Goal: Task Accomplishment & Management: Manage account settings

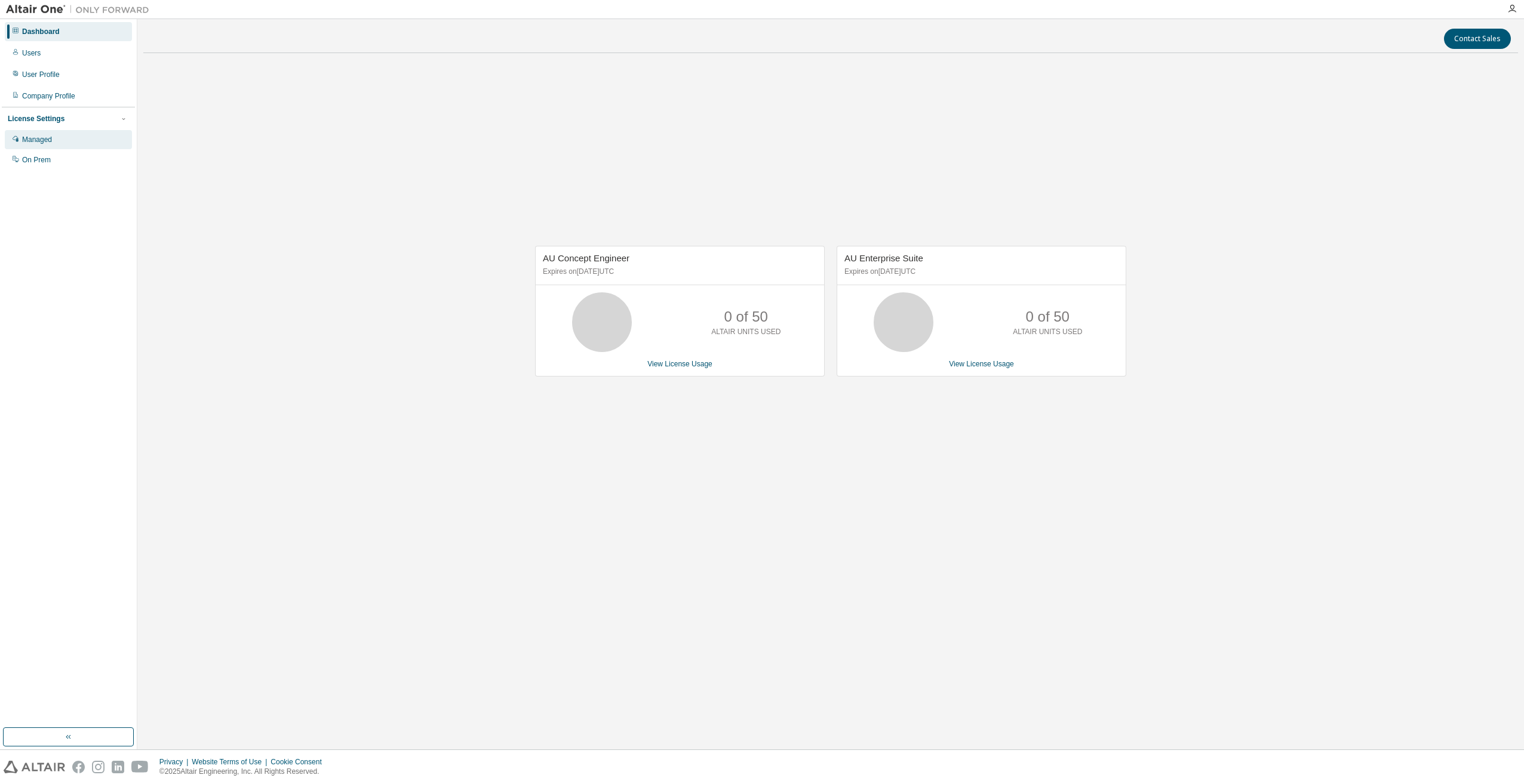
click at [44, 143] on div "Managed" at bounding box center [37, 139] width 30 height 9
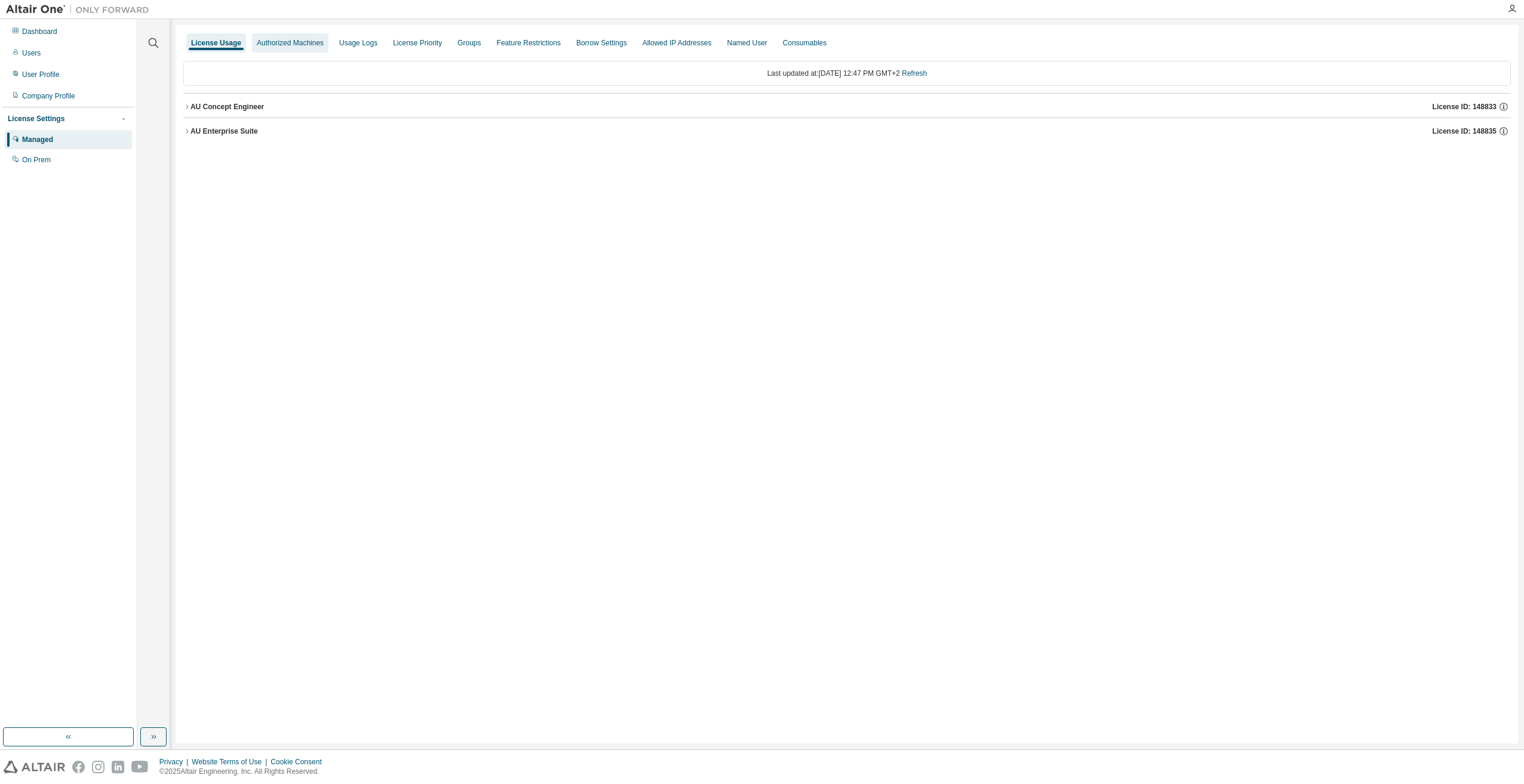
click at [294, 42] on div "Authorized Machines" at bounding box center [290, 43] width 67 height 9
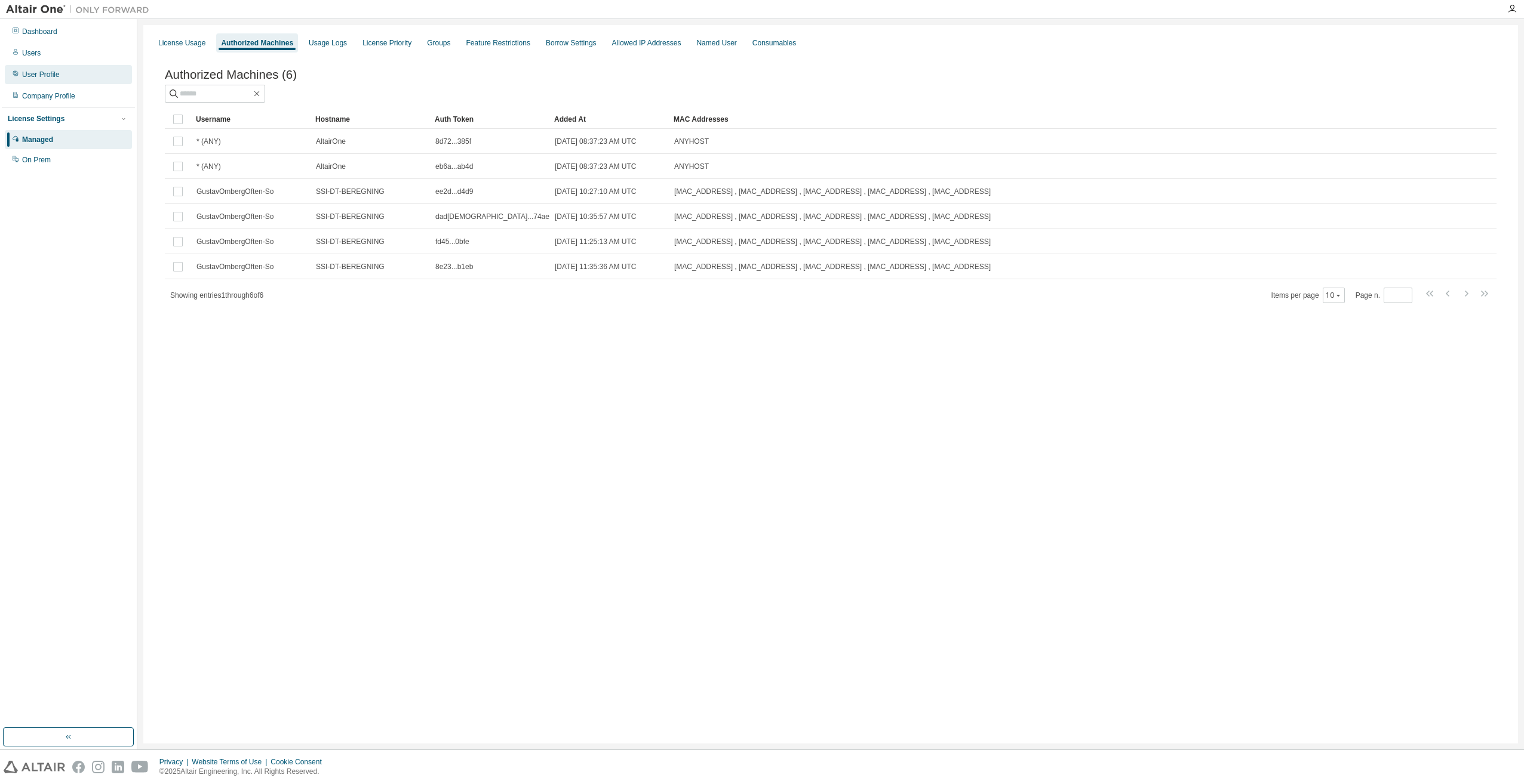
click at [59, 71] on div "User Profile" at bounding box center [69, 75] width 127 height 19
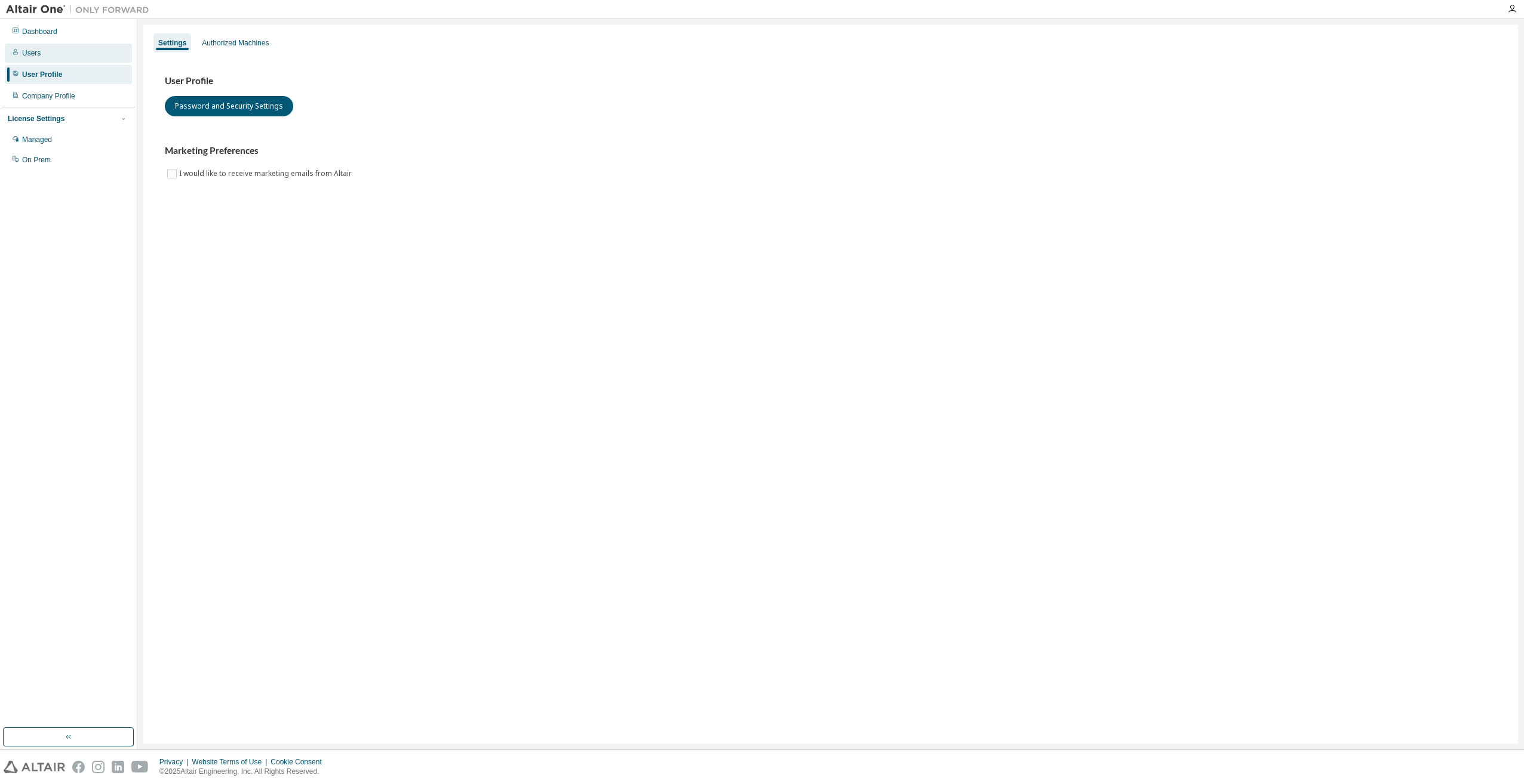
click at [49, 57] on div "Users" at bounding box center [69, 53] width 127 height 19
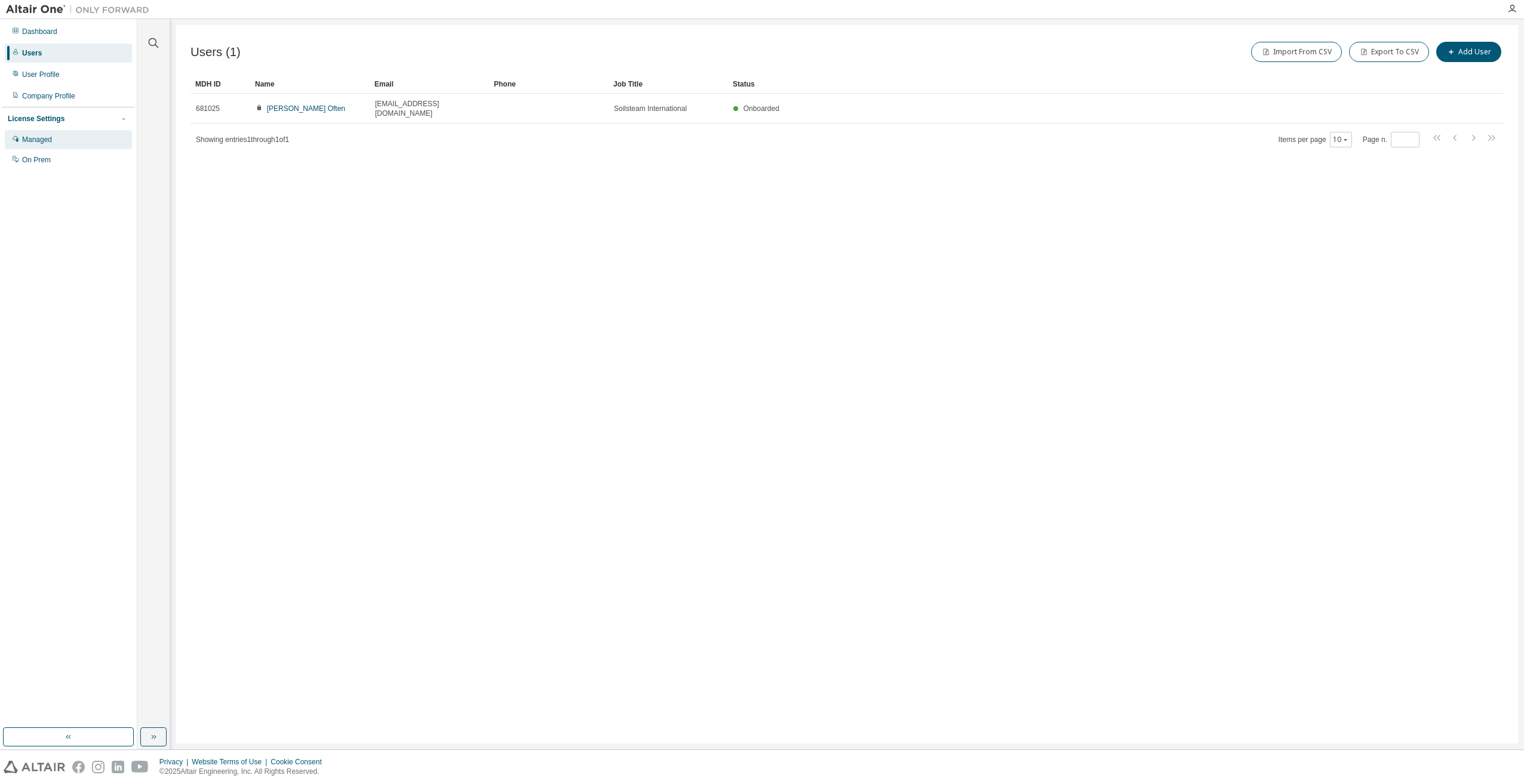
click at [65, 142] on div "Managed" at bounding box center [69, 139] width 127 height 19
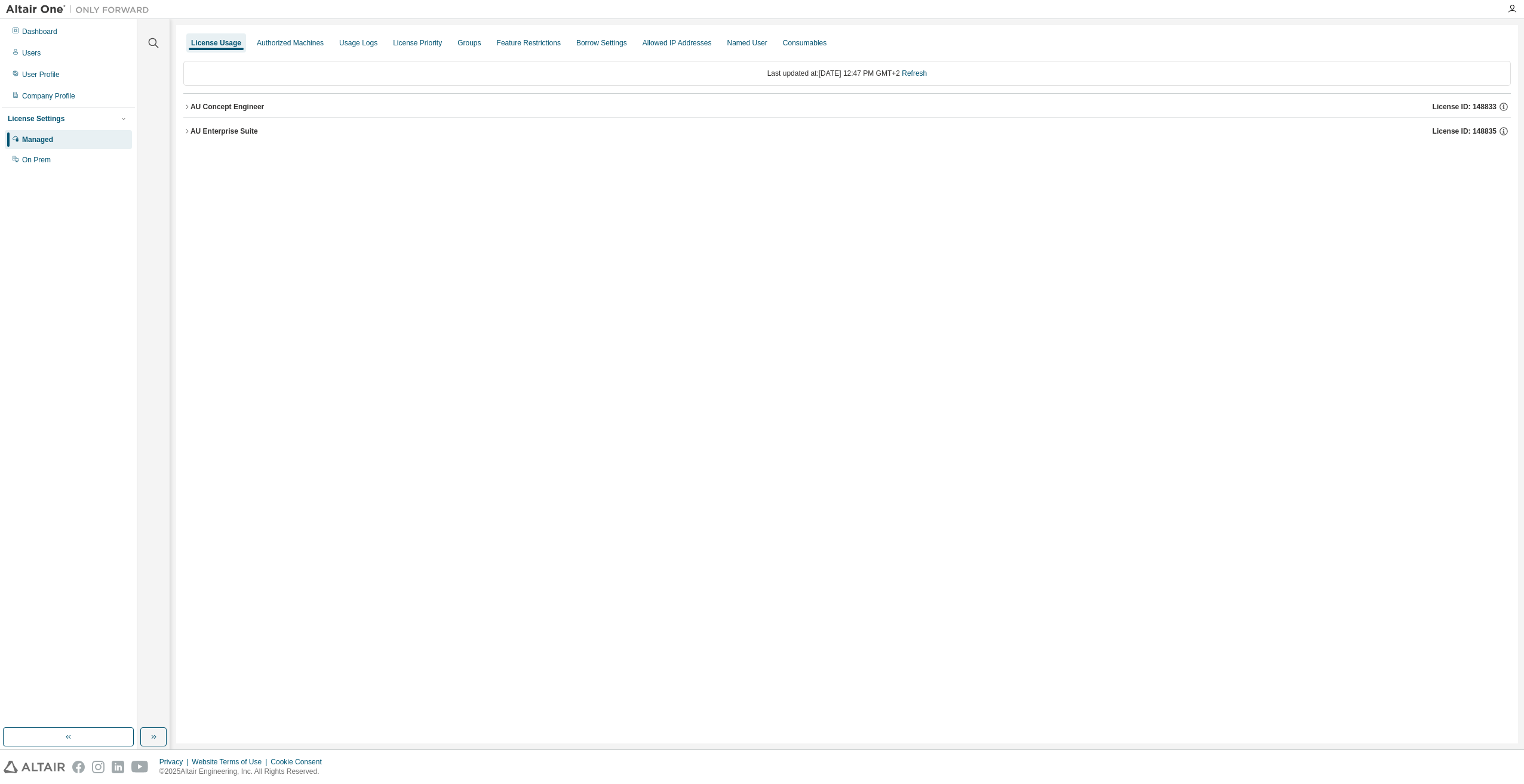
click at [226, 107] on div "AU Concept Engineer" at bounding box center [227, 106] width 74 height 9
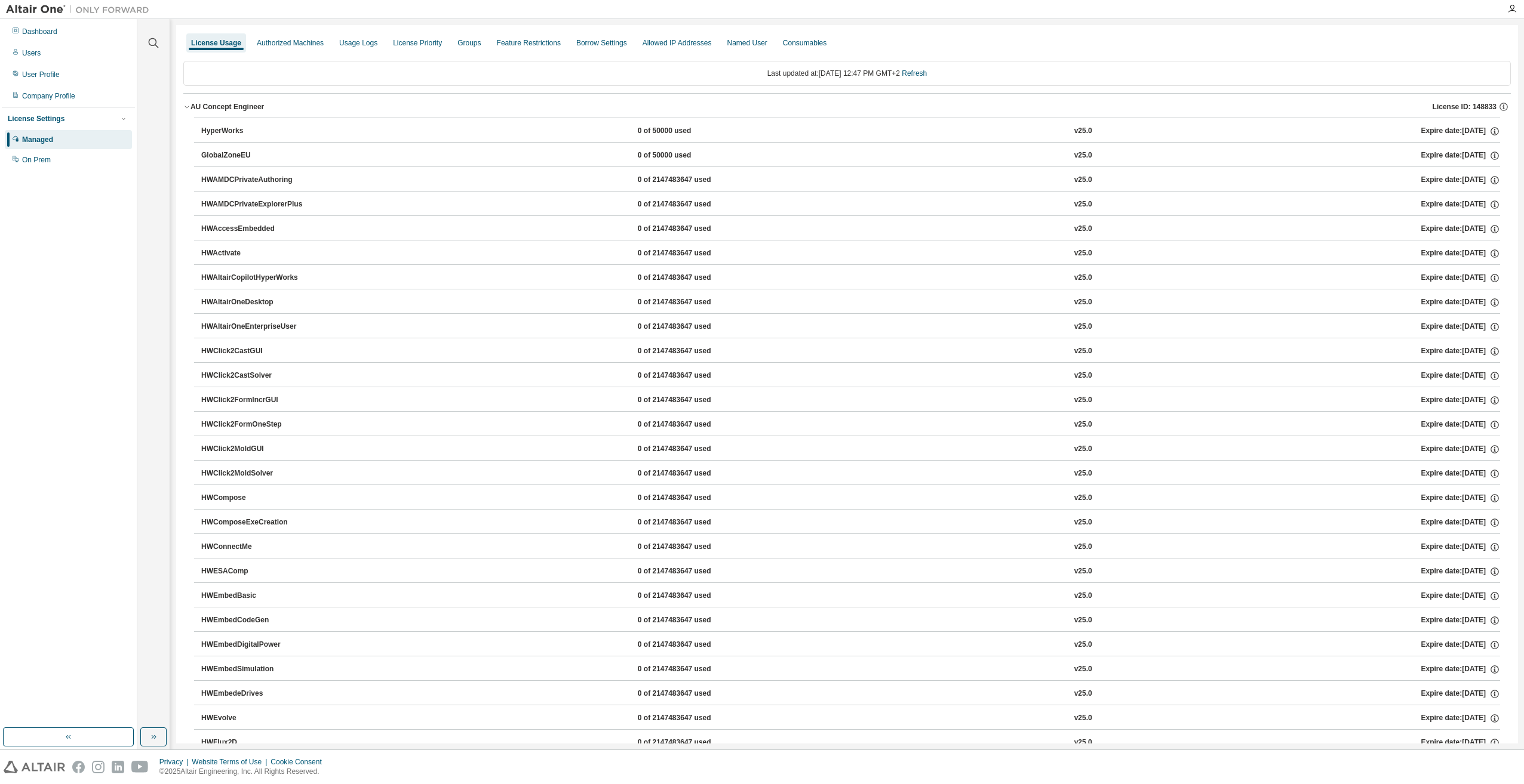
click at [209, 113] on button "AU Concept Engineer License ID: 148833" at bounding box center [847, 106] width 1328 height 26
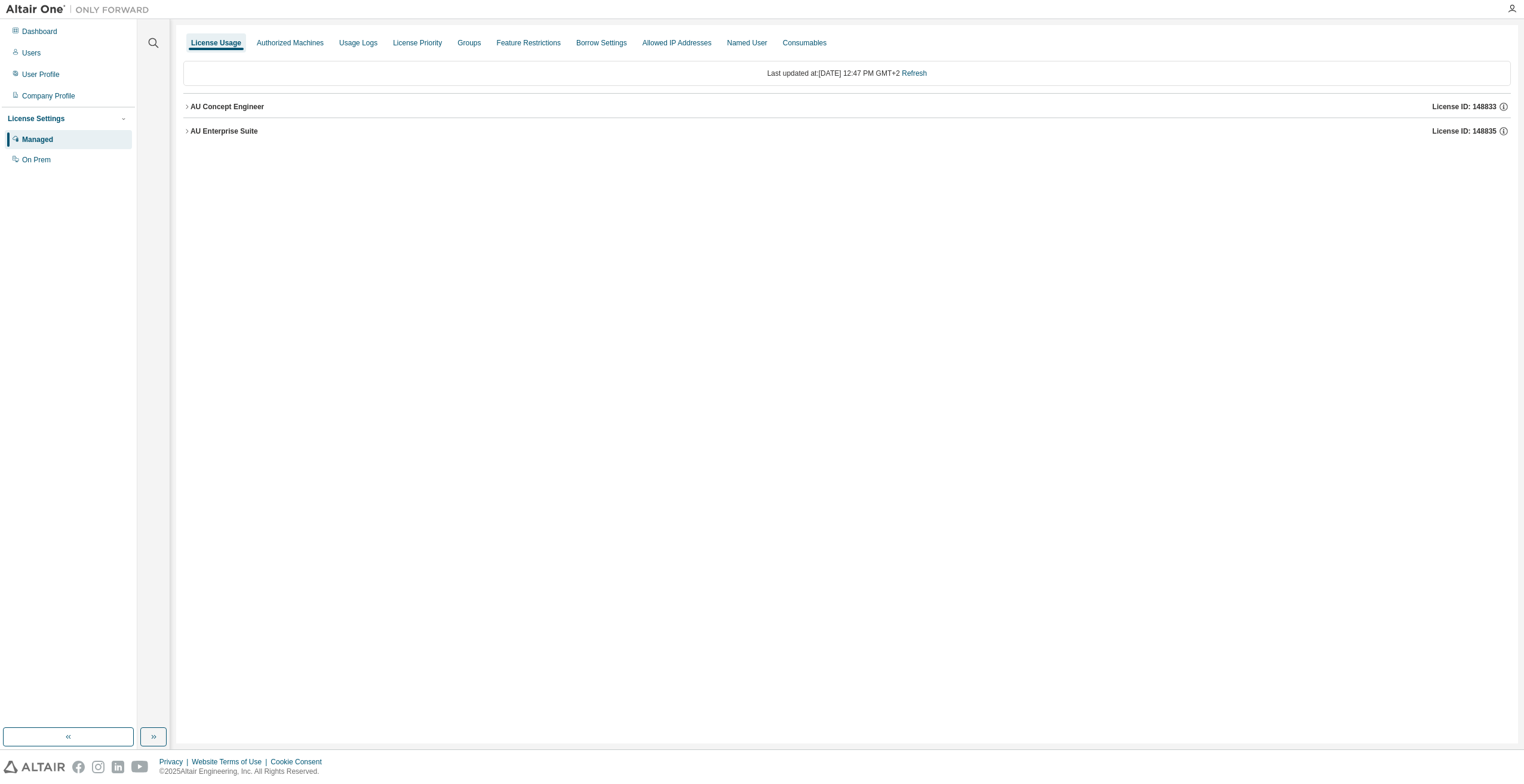
click at [223, 133] on div "AU Enterprise Suite" at bounding box center [224, 131] width 67 height 9
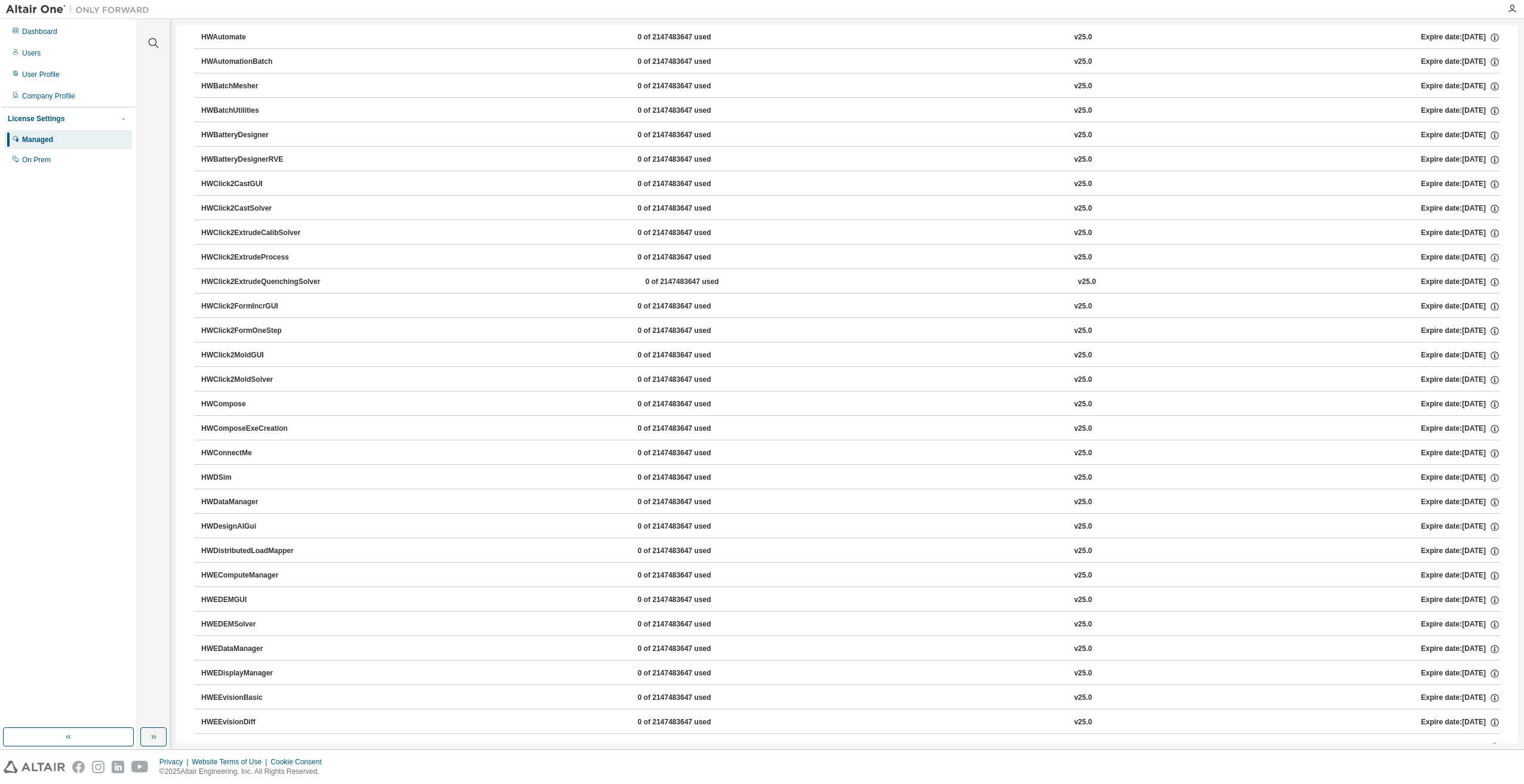
scroll to position [776, 0]
click at [237, 480] on div "HWEDEMGUI" at bounding box center [255, 480] width 107 height 11
click at [1079, 478] on div "HWEDEMGUI 0 of 2147483647 used v25.0 Expire date: [DATE]" at bounding box center [850, 480] width 1298 height 11
click at [1491, 481] on icon "button" at bounding box center [1495, 480] width 11 height 11
click at [1490, 478] on icon "button" at bounding box center [1495, 480] width 11 height 11
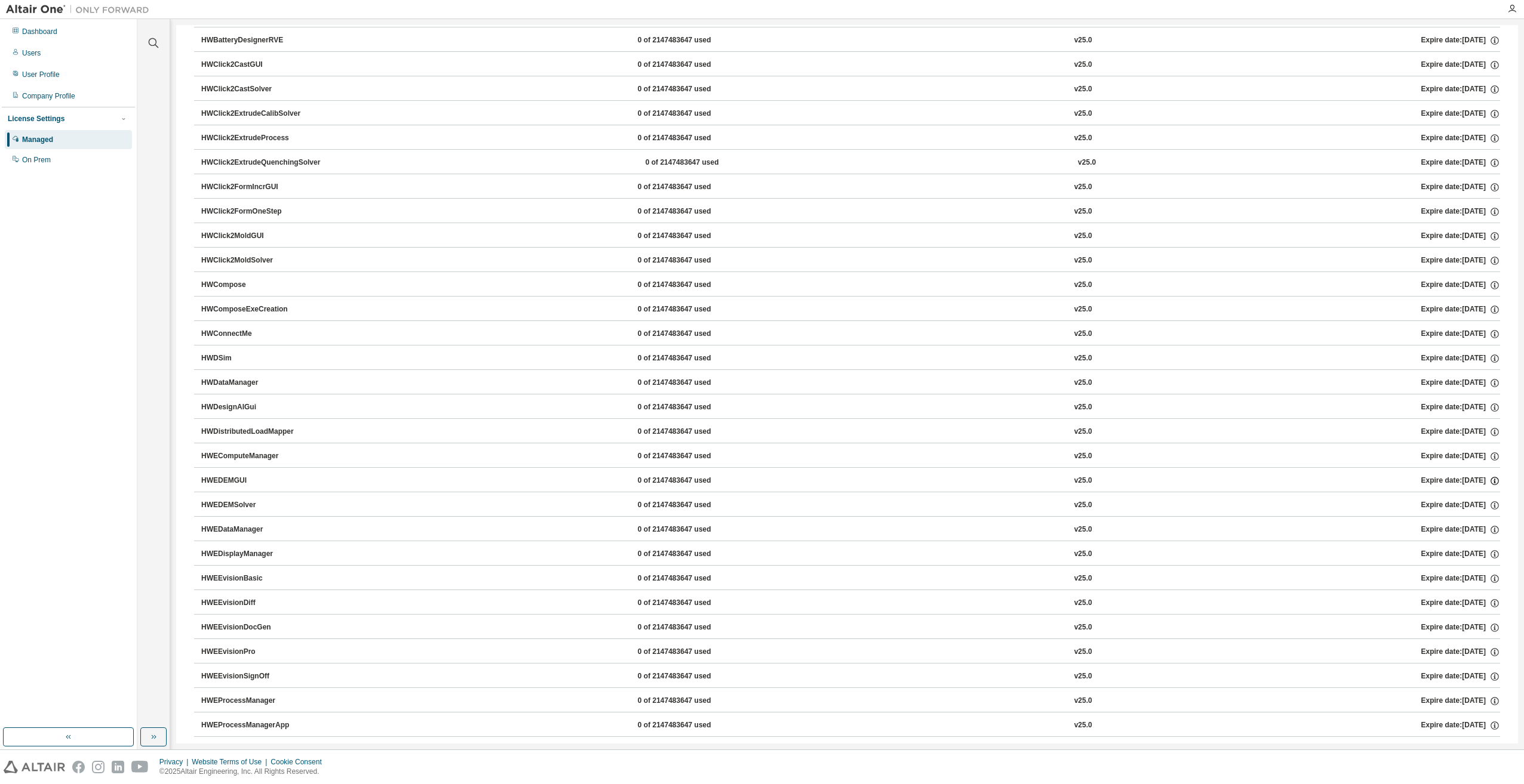
click at [1493, 481] on icon "button" at bounding box center [1494, 482] width 2 height 3
click at [1490, 454] on icon "button" at bounding box center [1495, 456] width 11 height 11
click at [1490, 456] on icon "button" at bounding box center [1495, 456] width 11 height 11
click at [1488, 487] on button "HWEDEMGUI 0 of 2147483647 used v25.0 Expire date: [DATE]" at bounding box center [850, 480] width 1298 height 26
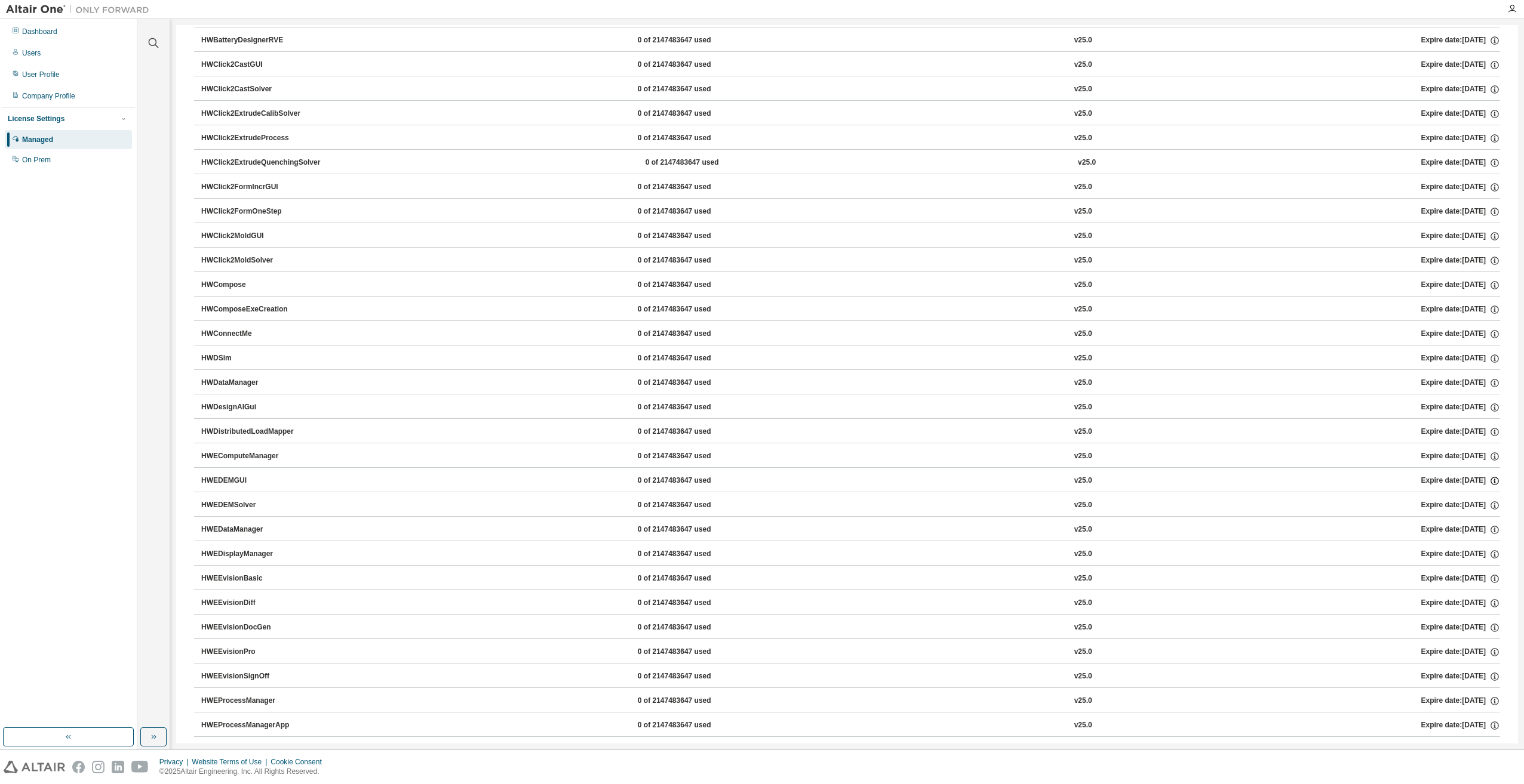
click at [1493, 482] on icon "button" at bounding box center [1494, 482] width 2 height 3
click at [1493, 600] on icon "button" at bounding box center [1495, 603] width 11 height 11
click at [1493, 602] on icon "button" at bounding box center [1495, 603] width 11 height 11
click at [76, 332] on div "Dashboard Users User Profile Company Profile License Settings Managed On Prem" at bounding box center [68, 373] width 133 height 705
click at [48, 75] on div "User Profile" at bounding box center [40, 74] width 38 height 9
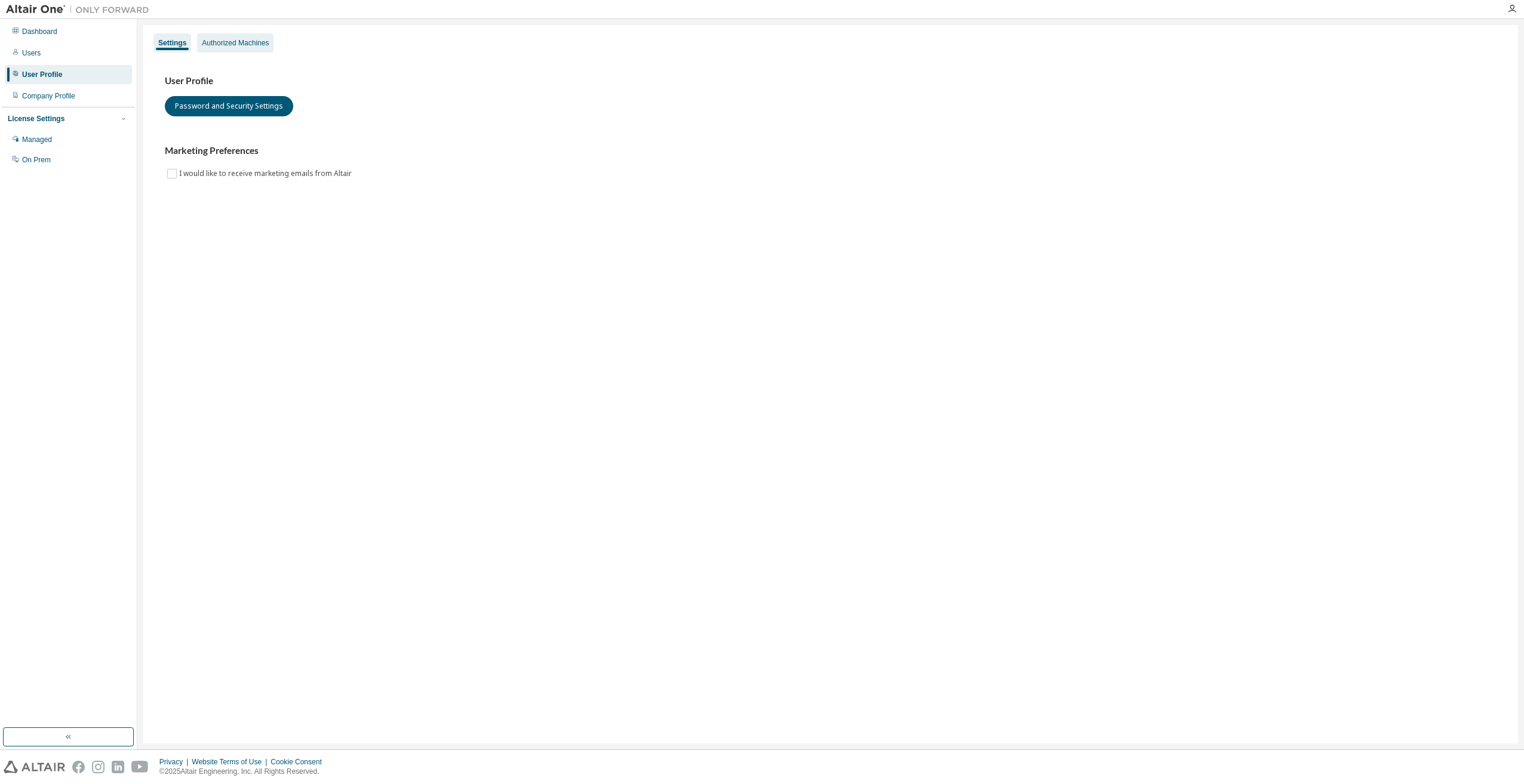
click at [216, 40] on div "Authorized Machines" at bounding box center [236, 43] width 67 height 9
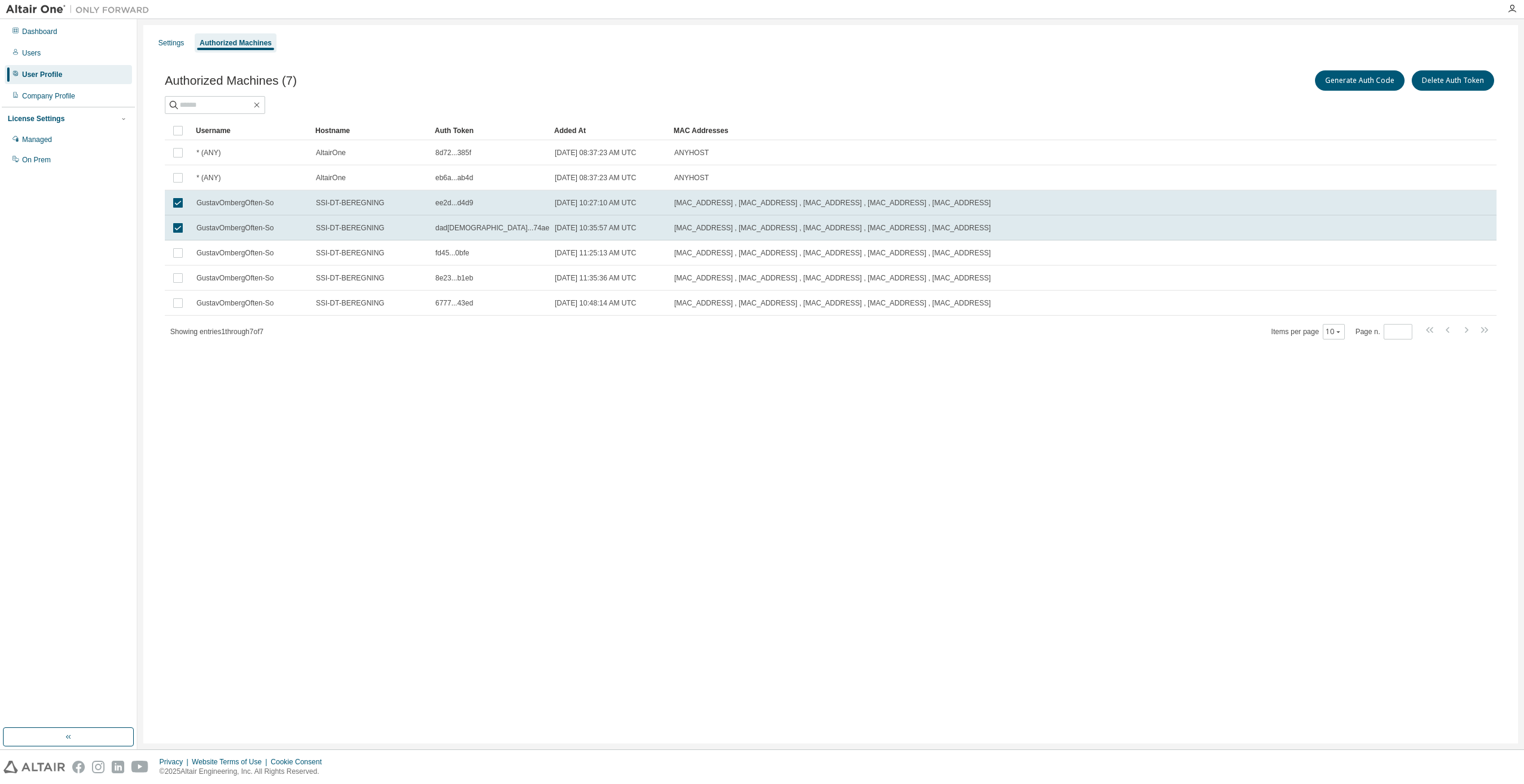
click at [174, 261] on td at bounding box center [177, 253] width 26 height 25
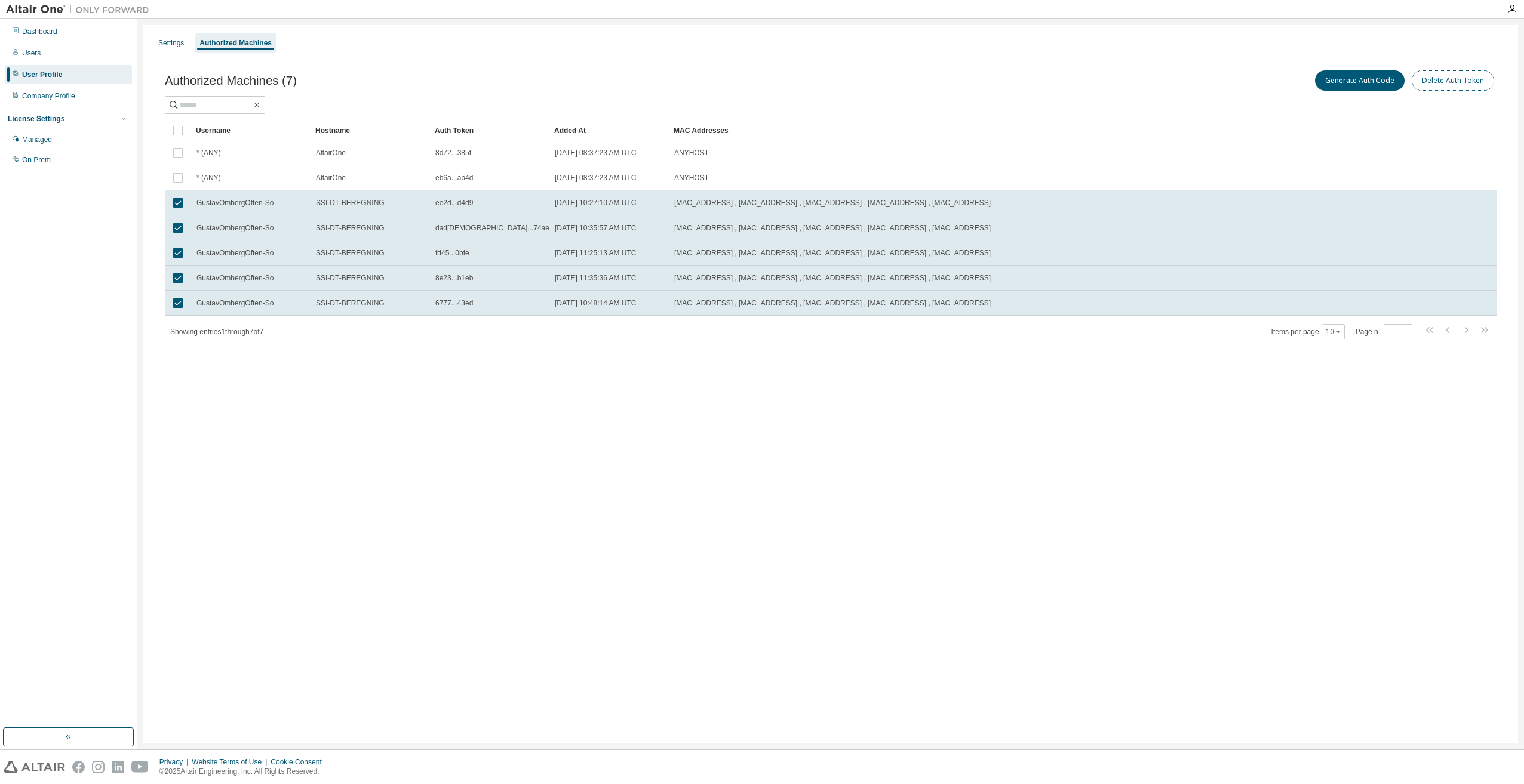
click at [1459, 80] on button "Delete Auth Token" at bounding box center [1453, 80] width 82 height 20
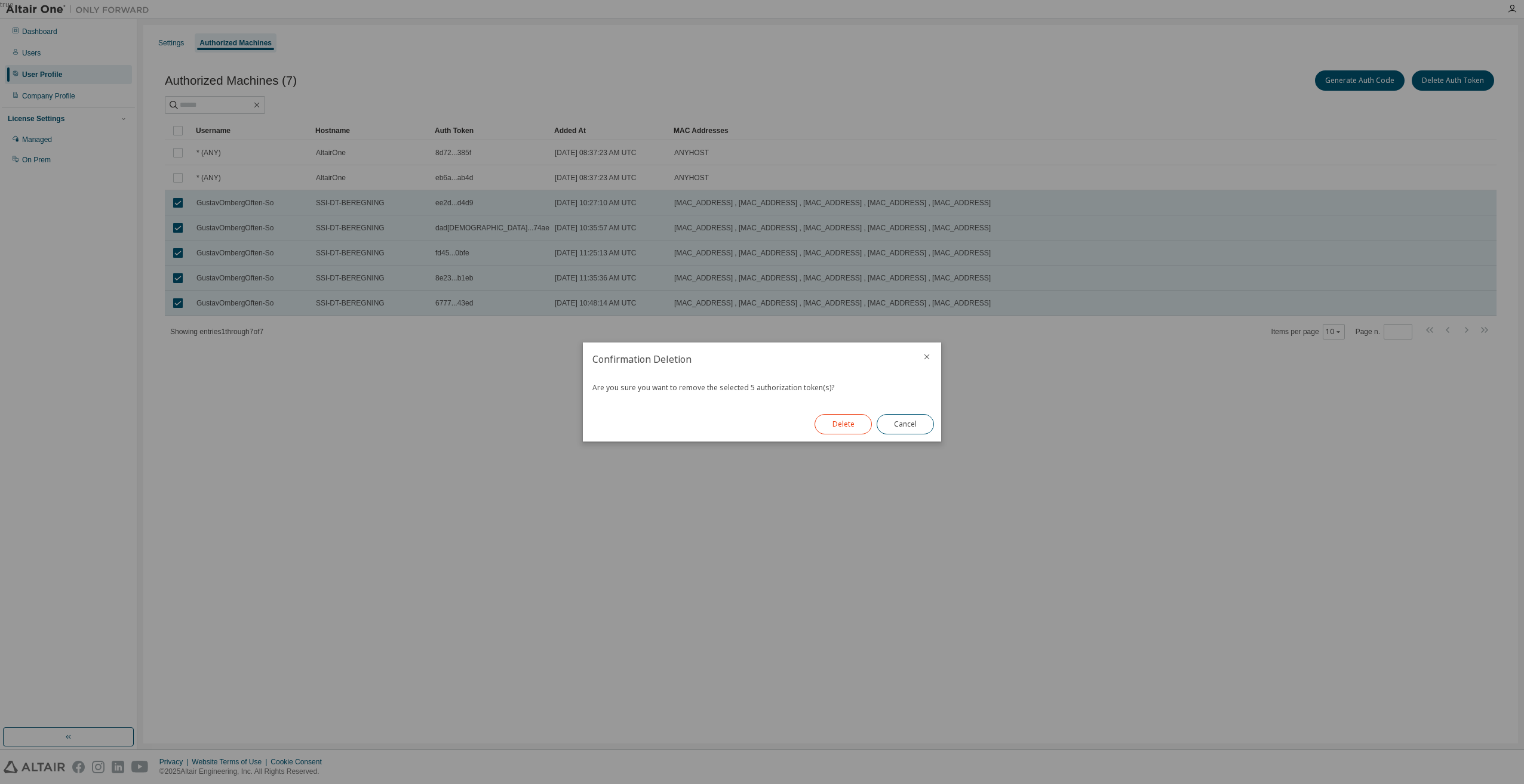
click at [830, 431] on button "Delete" at bounding box center [843, 424] width 57 height 20
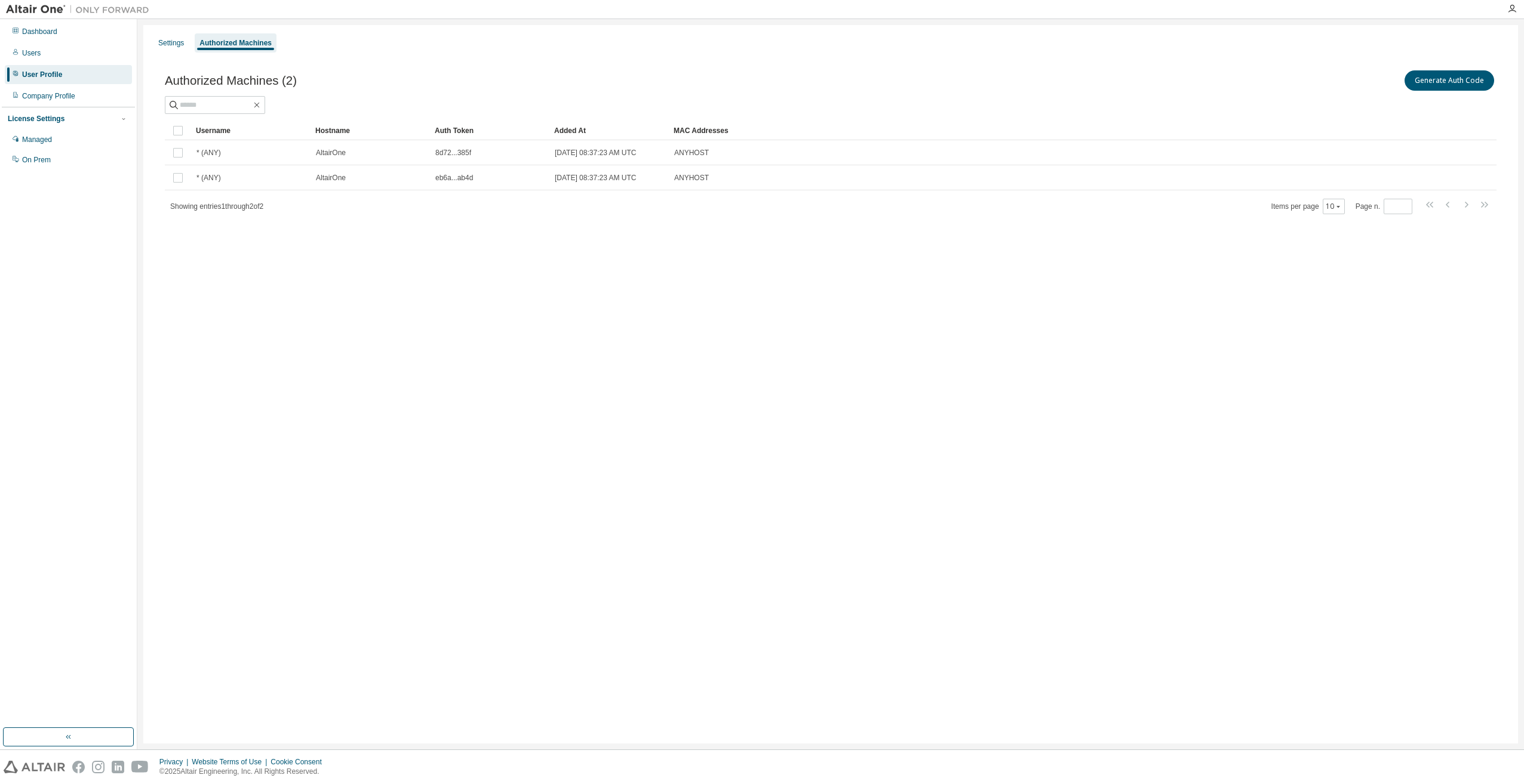
click at [789, 330] on div "Settings Authorized Machines Authorized Machines (2) Generate Auth Code Clear L…" at bounding box center [830, 384] width 1375 height 719
click at [1446, 82] on button "Generate Auth Code" at bounding box center [1449, 80] width 90 height 20
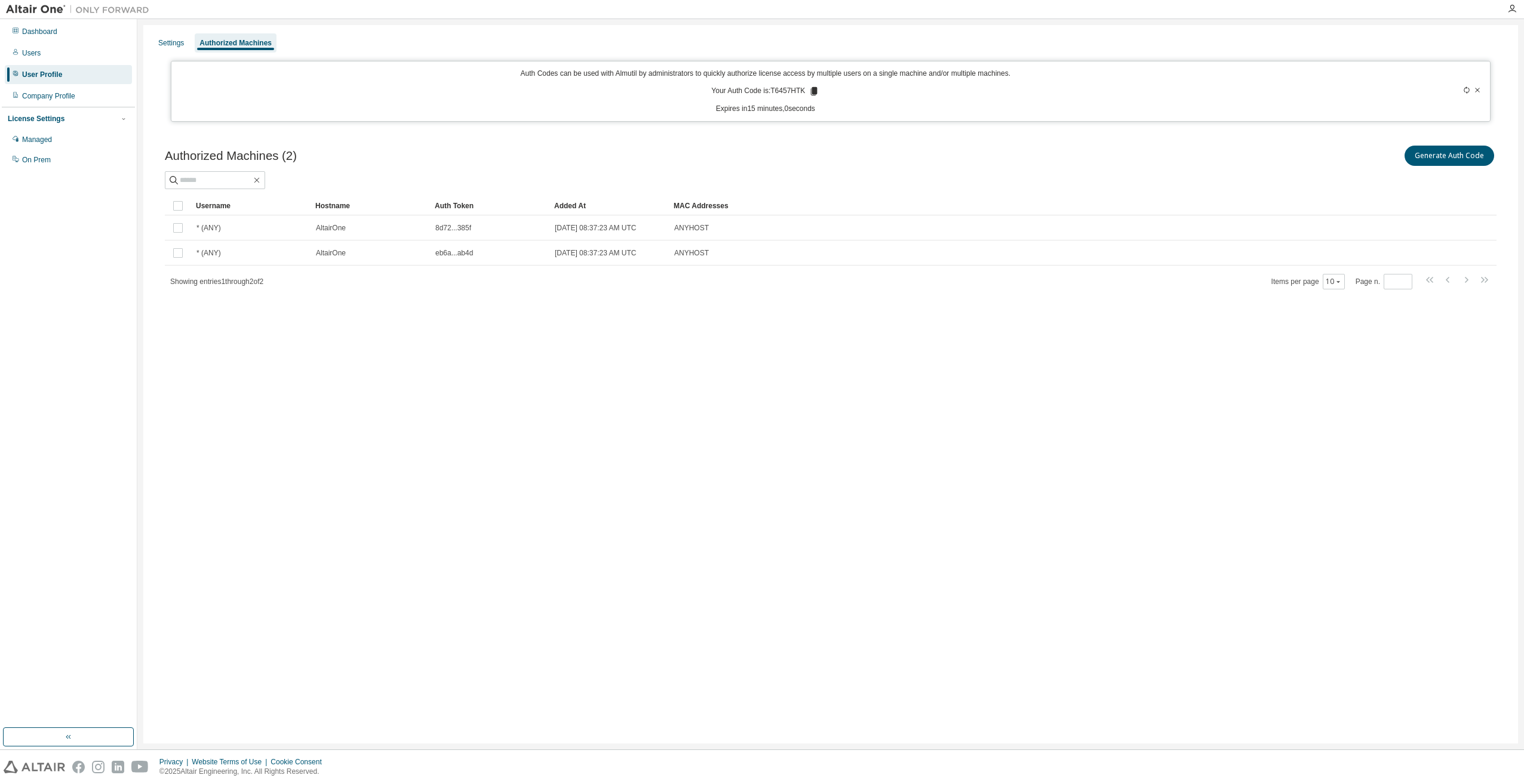
click at [764, 87] on p "Your Auth Code is: T6457HTK" at bounding box center [765, 91] width 108 height 11
click at [814, 92] on icon at bounding box center [814, 91] width 7 height 8
click at [567, 503] on div "Settings Authorized Machines Auth Codes can be used with Almutil by administrat…" at bounding box center [830, 384] width 1375 height 719
click at [65, 87] on div "Company Profile" at bounding box center [69, 96] width 127 height 19
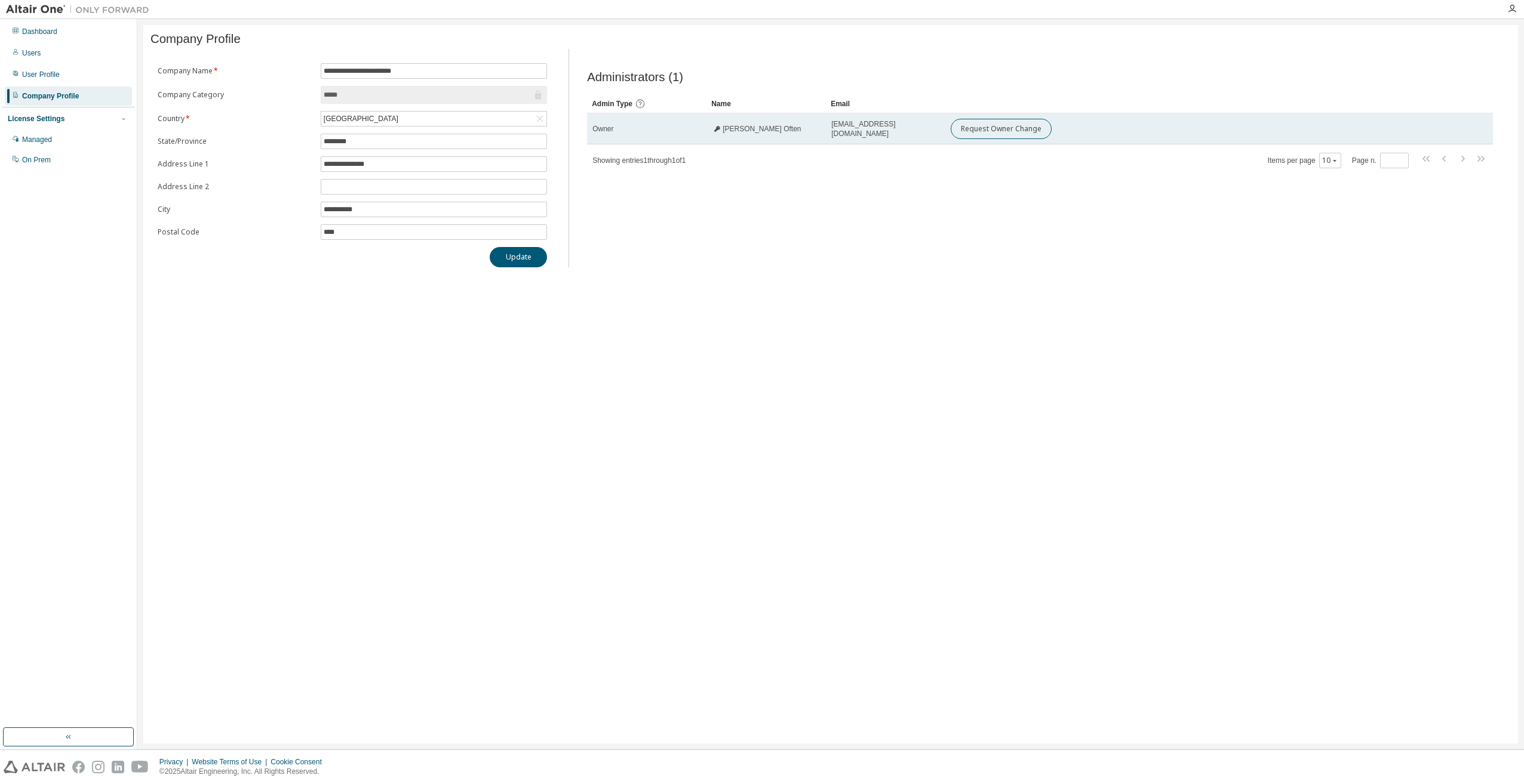
click at [617, 133] on div "Owner" at bounding box center [647, 128] width 109 height 9
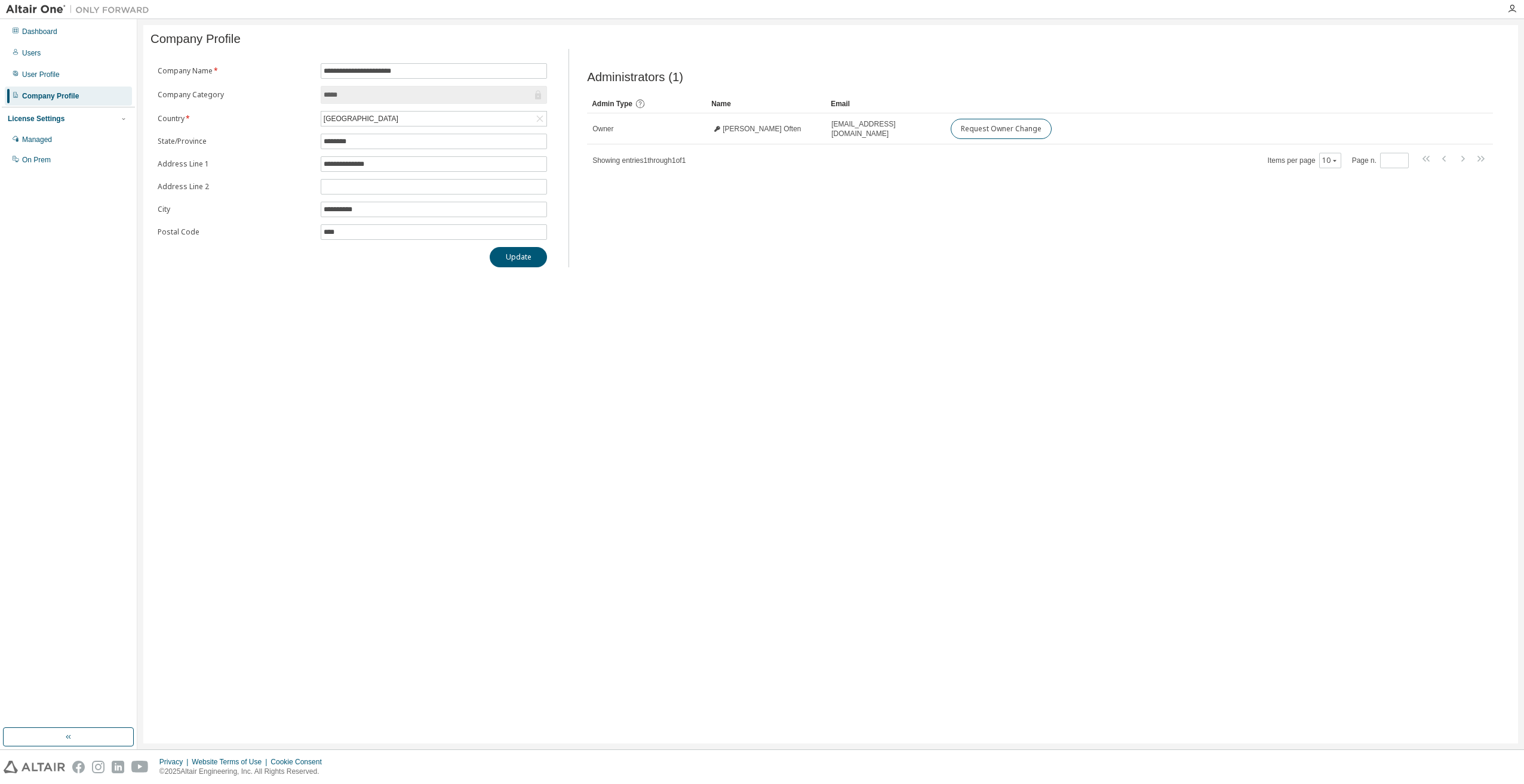
click at [45, 129] on div "License Settings Managed On Prem" at bounding box center [68, 138] width 133 height 64
click at [39, 145] on div "Managed" at bounding box center [69, 139] width 127 height 19
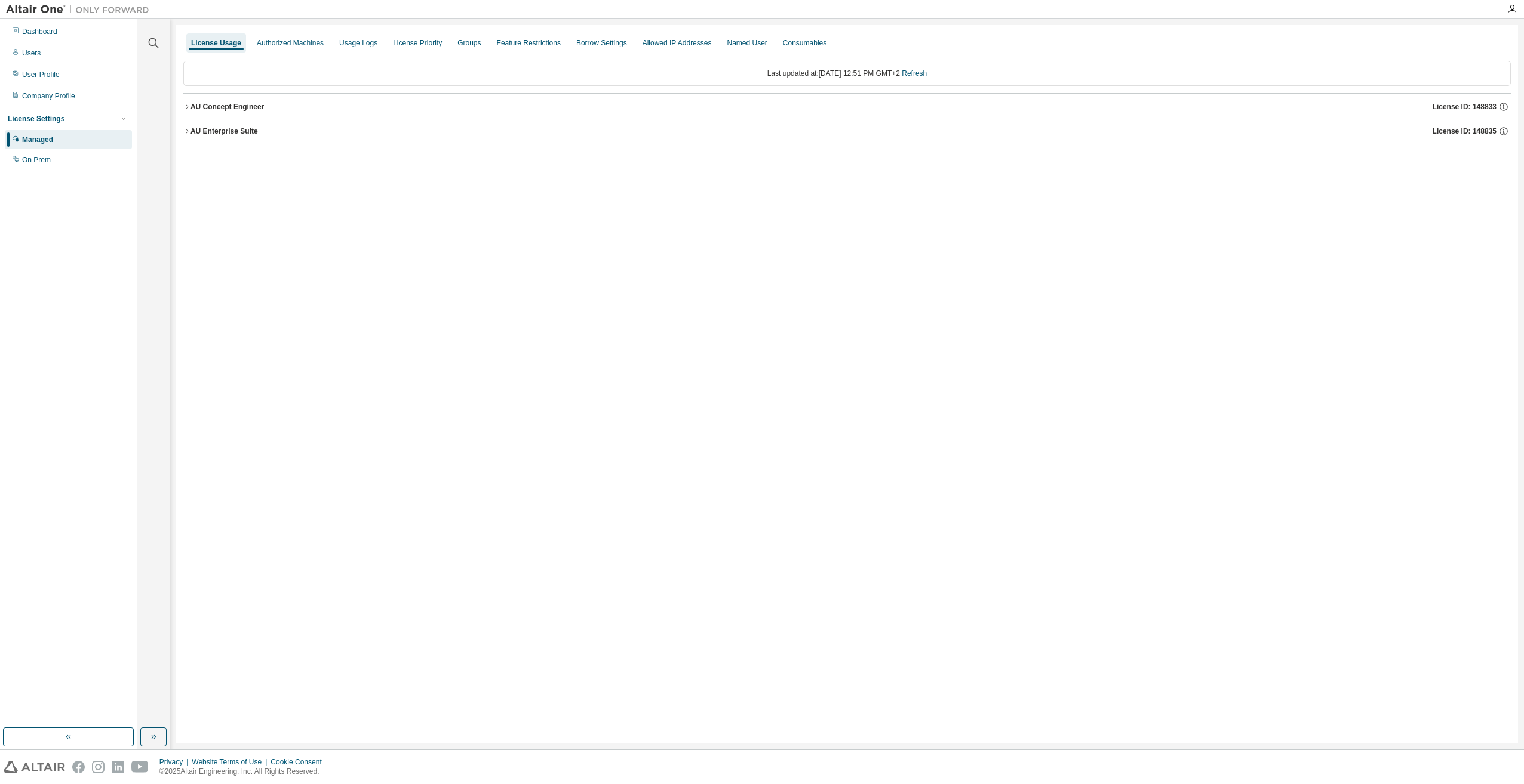
click at [215, 106] on div "AU Concept Engineer" at bounding box center [227, 106] width 74 height 9
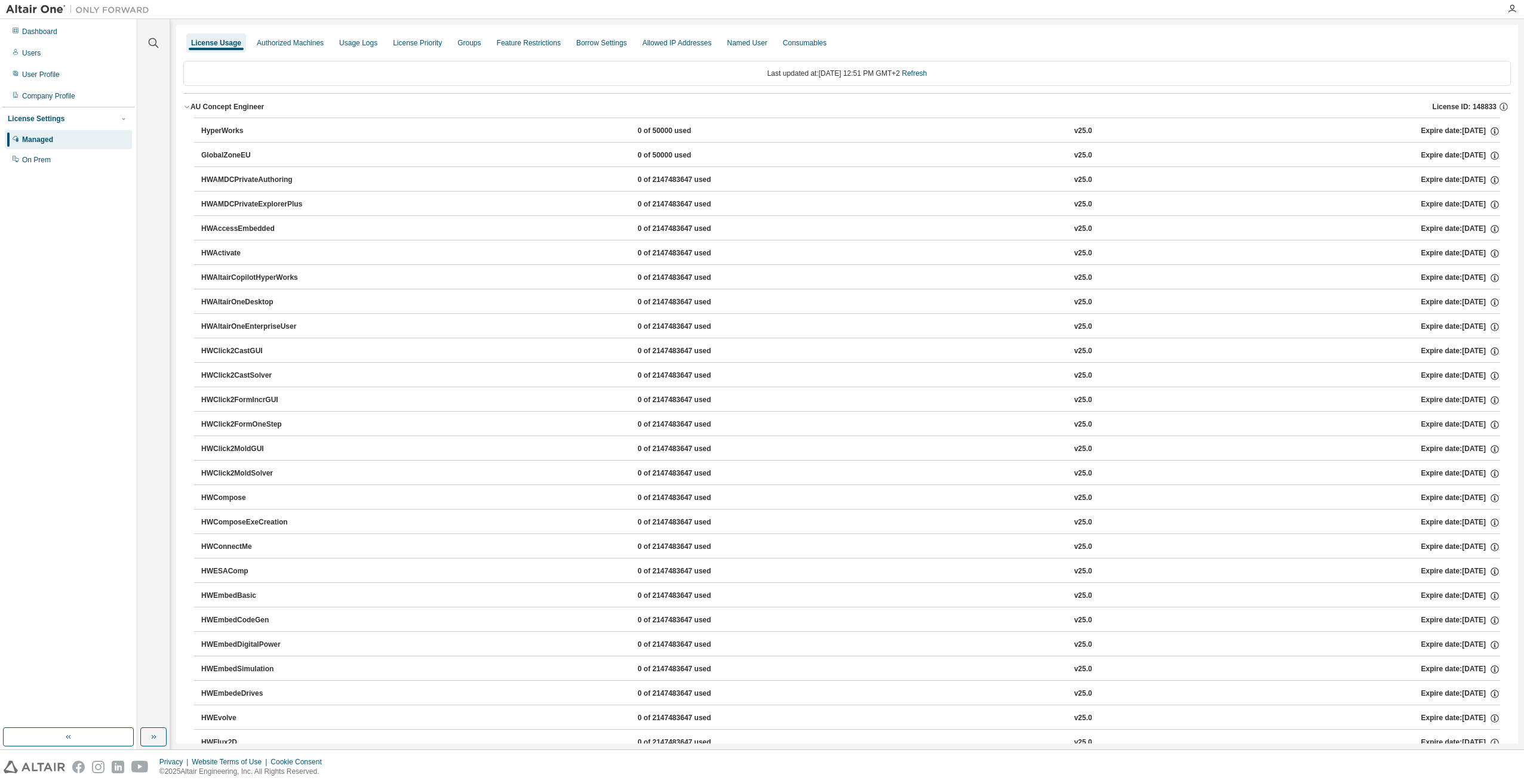
click at [202, 103] on div "AU Concept Engineer" at bounding box center [227, 106] width 74 height 9
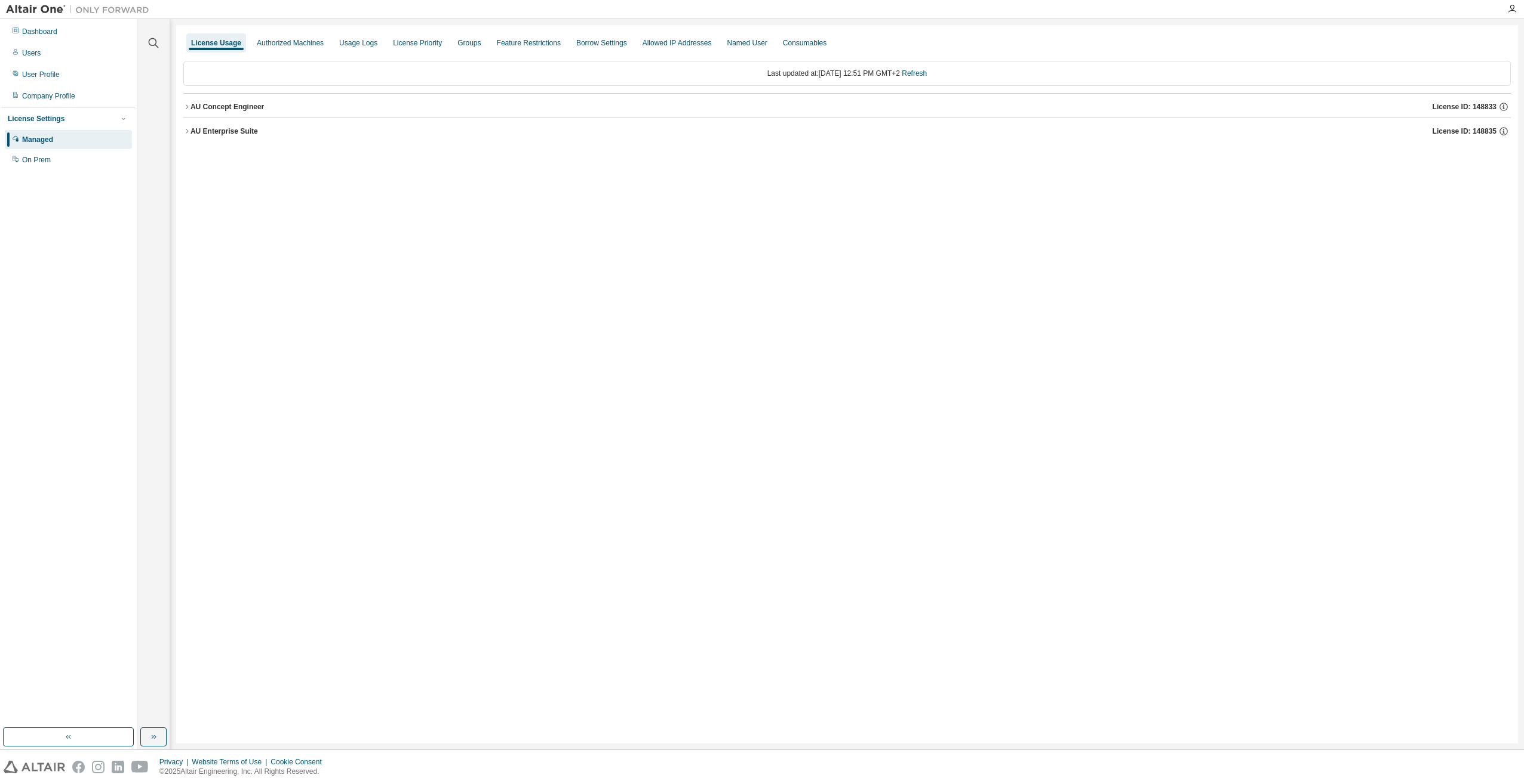
click at [221, 133] on div "AU Enterprise Suite" at bounding box center [224, 131] width 67 height 9
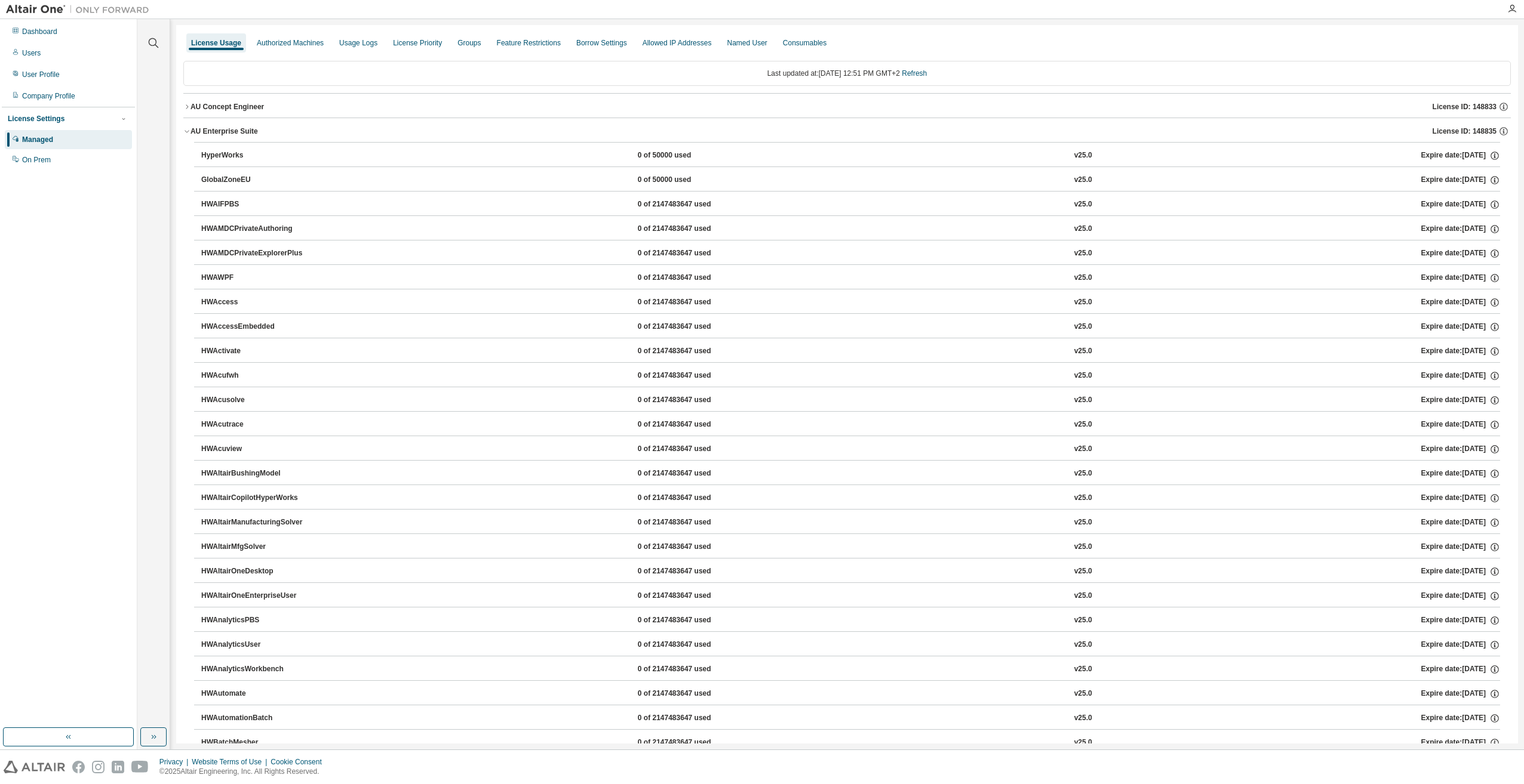
click at [229, 120] on button "AU Enterprise Suite License ID: 148835" at bounding box center [847, 131] width 1328 height 26
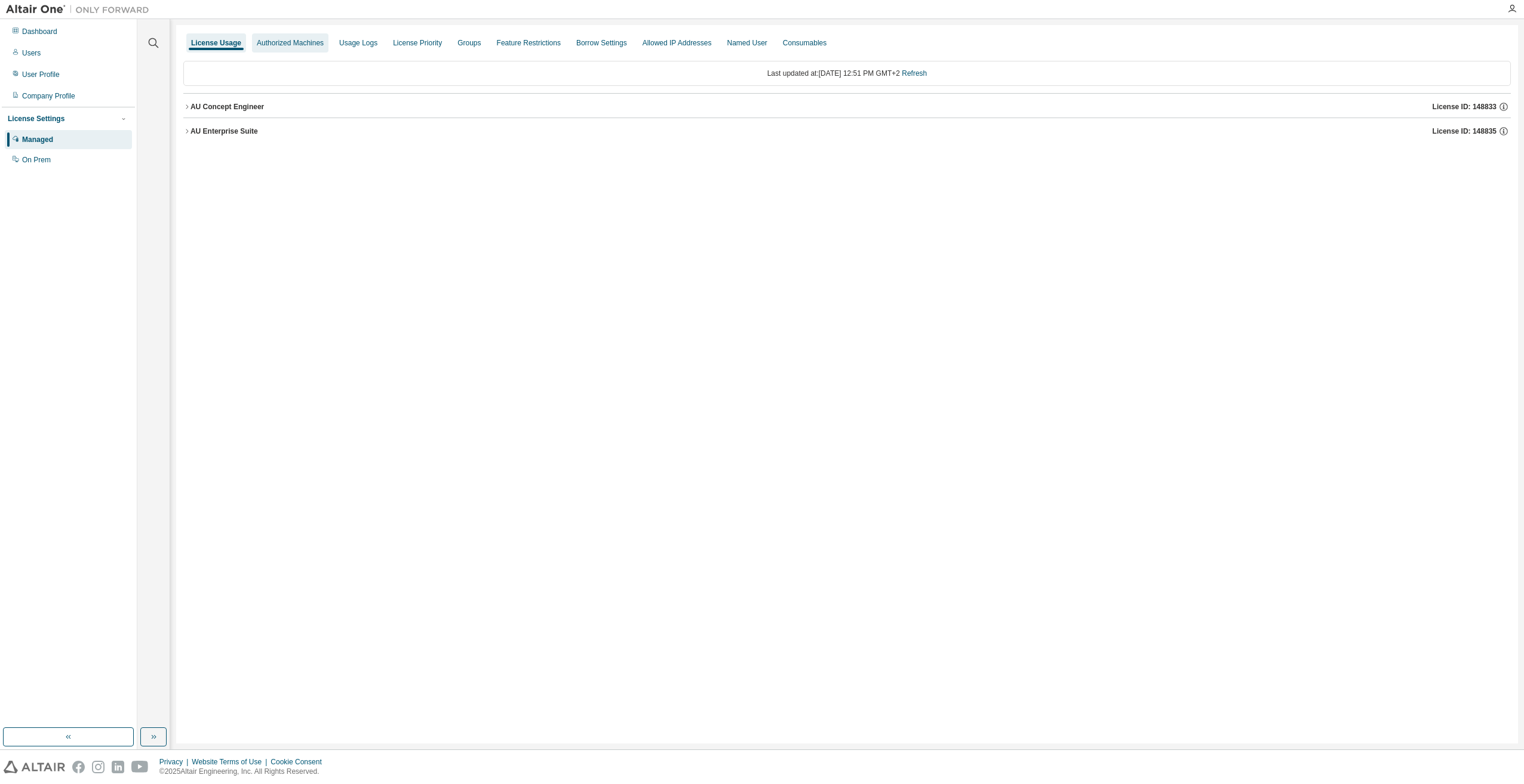
click at [316, 39] on div "Authorized Machines" at bounding box center [290, 43] width 67 height 9
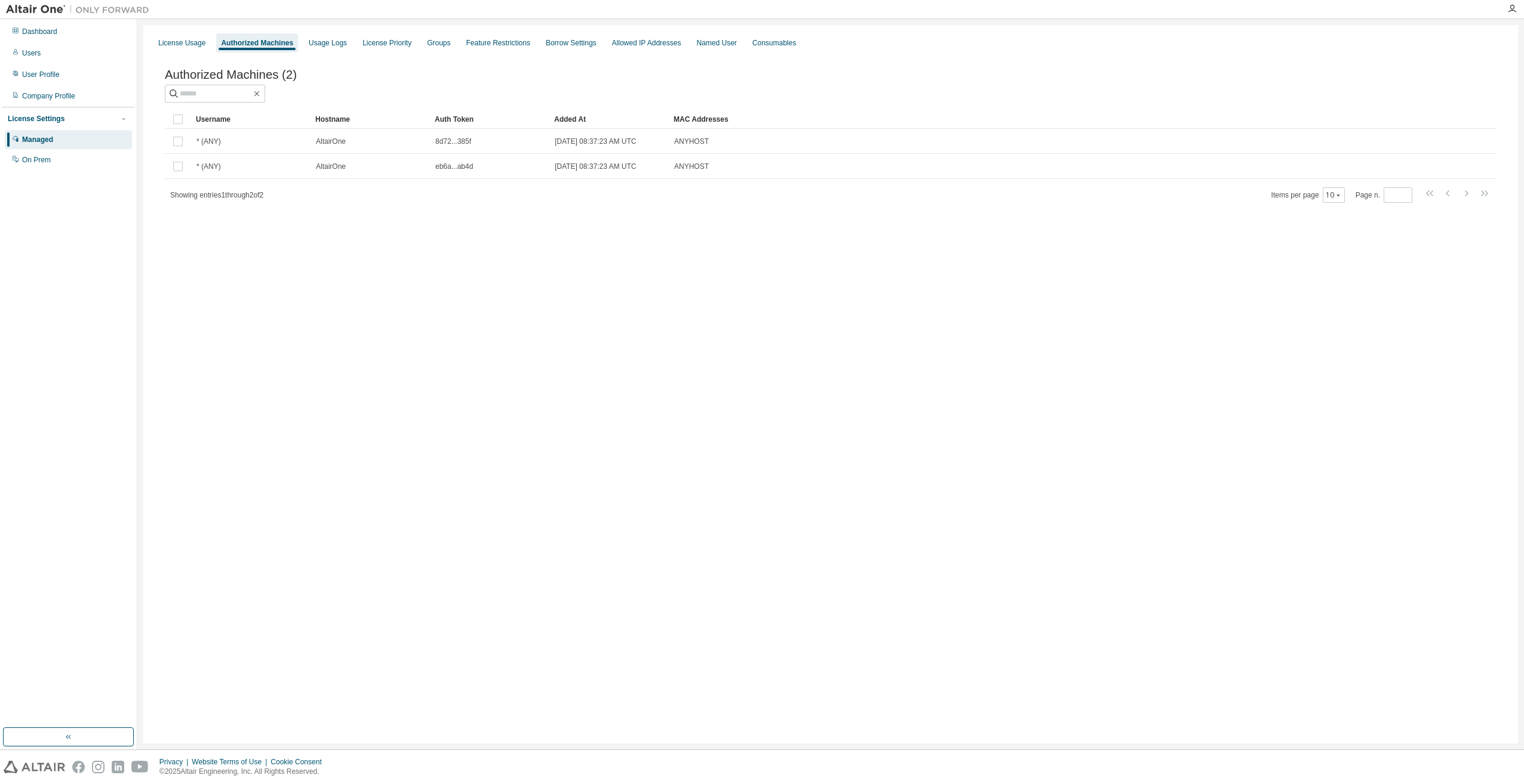
click at [349, 35] on div "License Usage Authorized Machines Usage Logs License Priority Groups Feature Re…" at bounding box center [830, 43] width 1360 height 22
click at [326, 45] on div "Usage Logs" at bounding box center [328, 43] width 39 height 9
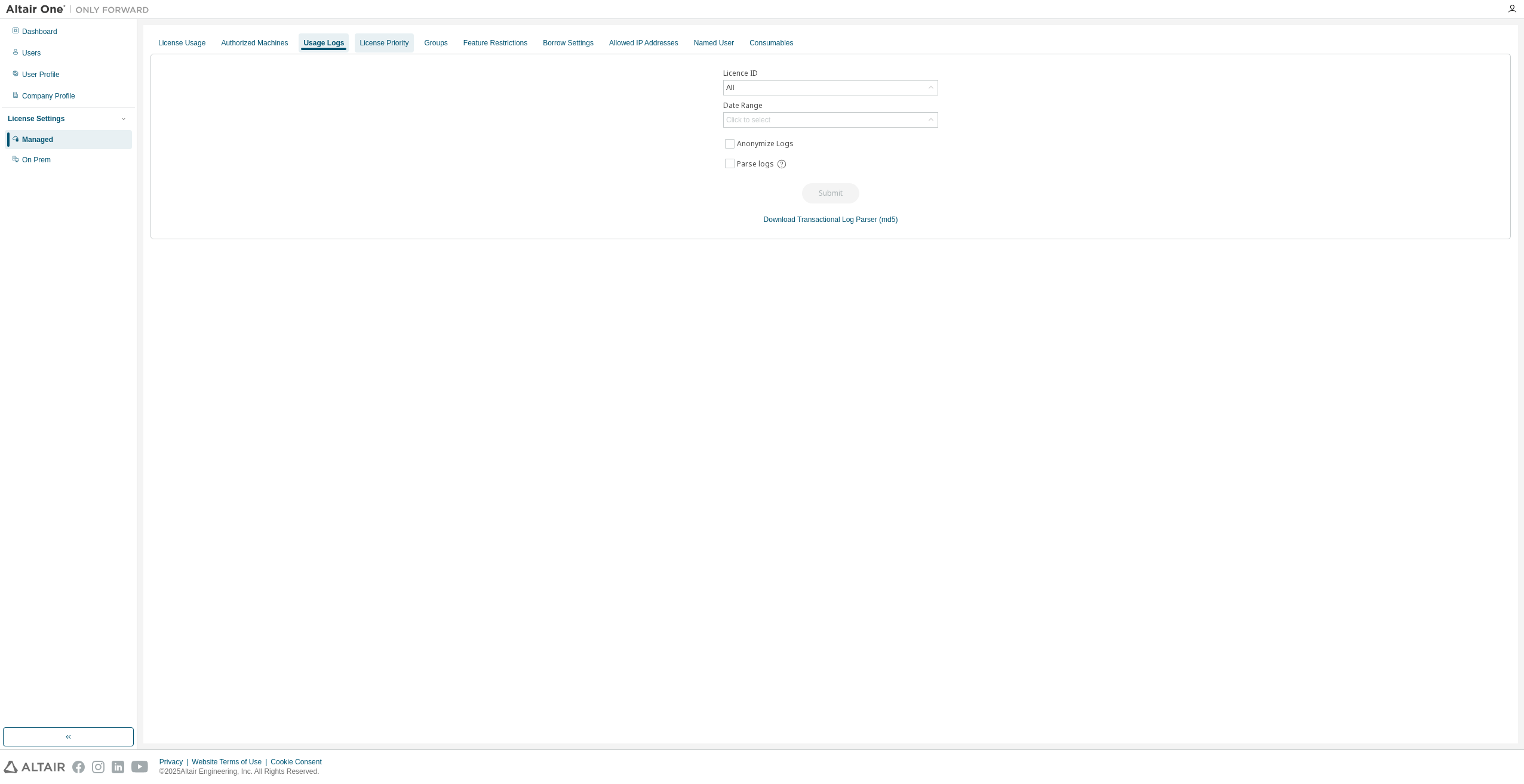
click at [393, 46] on div "License Priority" at bounding box center [384, 43] width 49 height 9
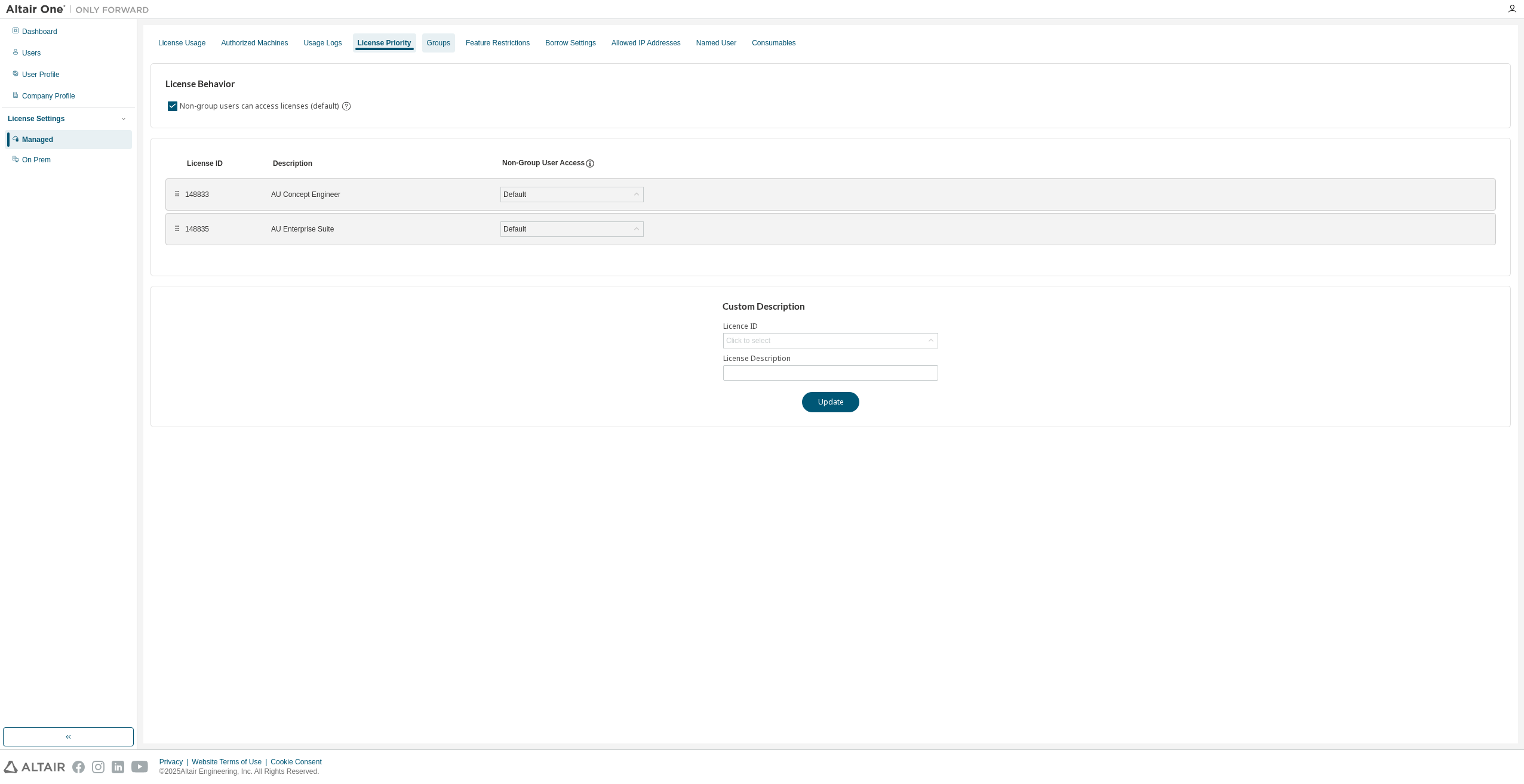
click at [434, 44] on div "Groups" at bounding box center [439, 43] width 23 height 9
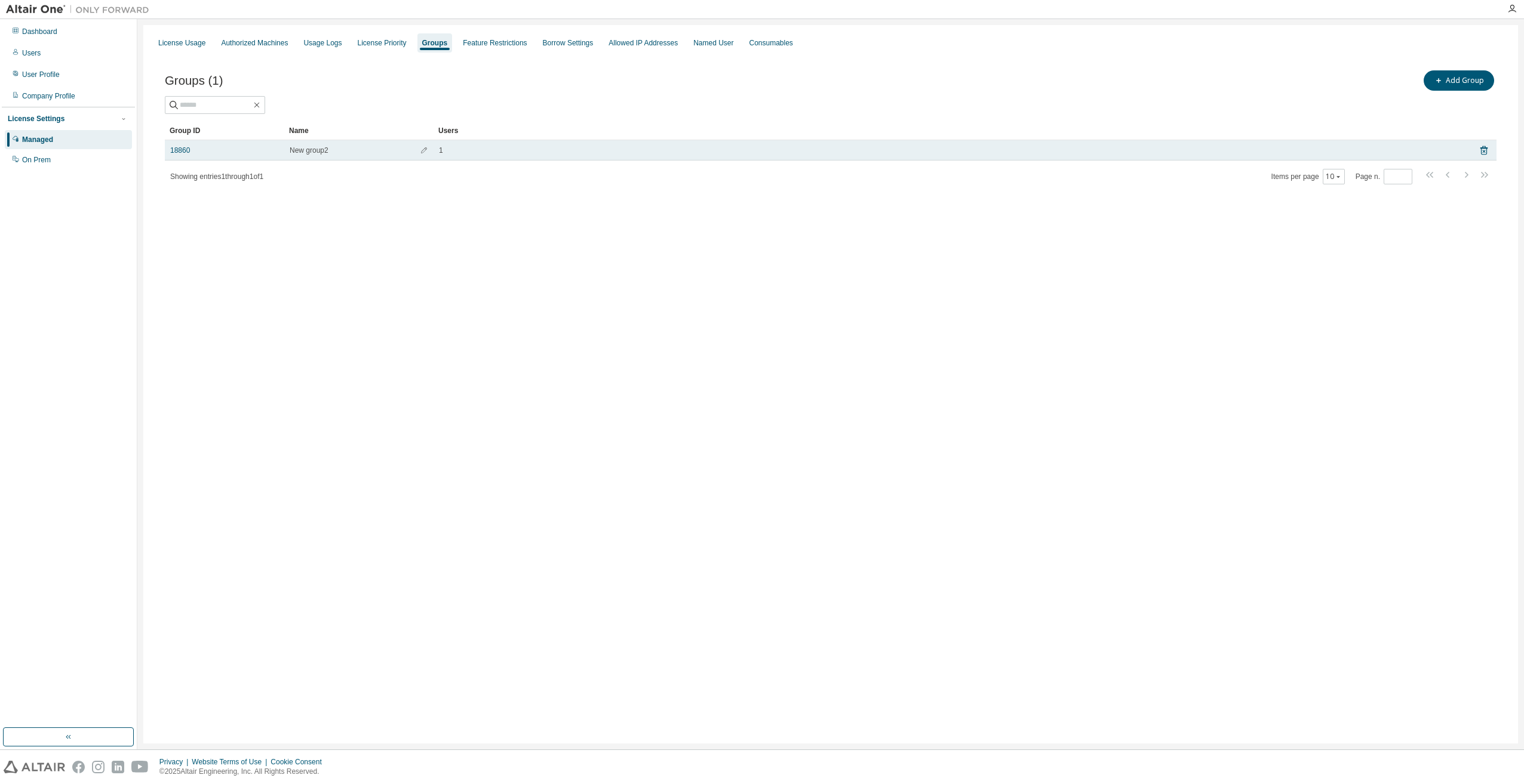
click at [199, 153] on div "18860" at bounding box center [225, 150] width 109 height 9
click at [187, 153] on link "18860" at bounding box center [179, 150] width 19 height 9
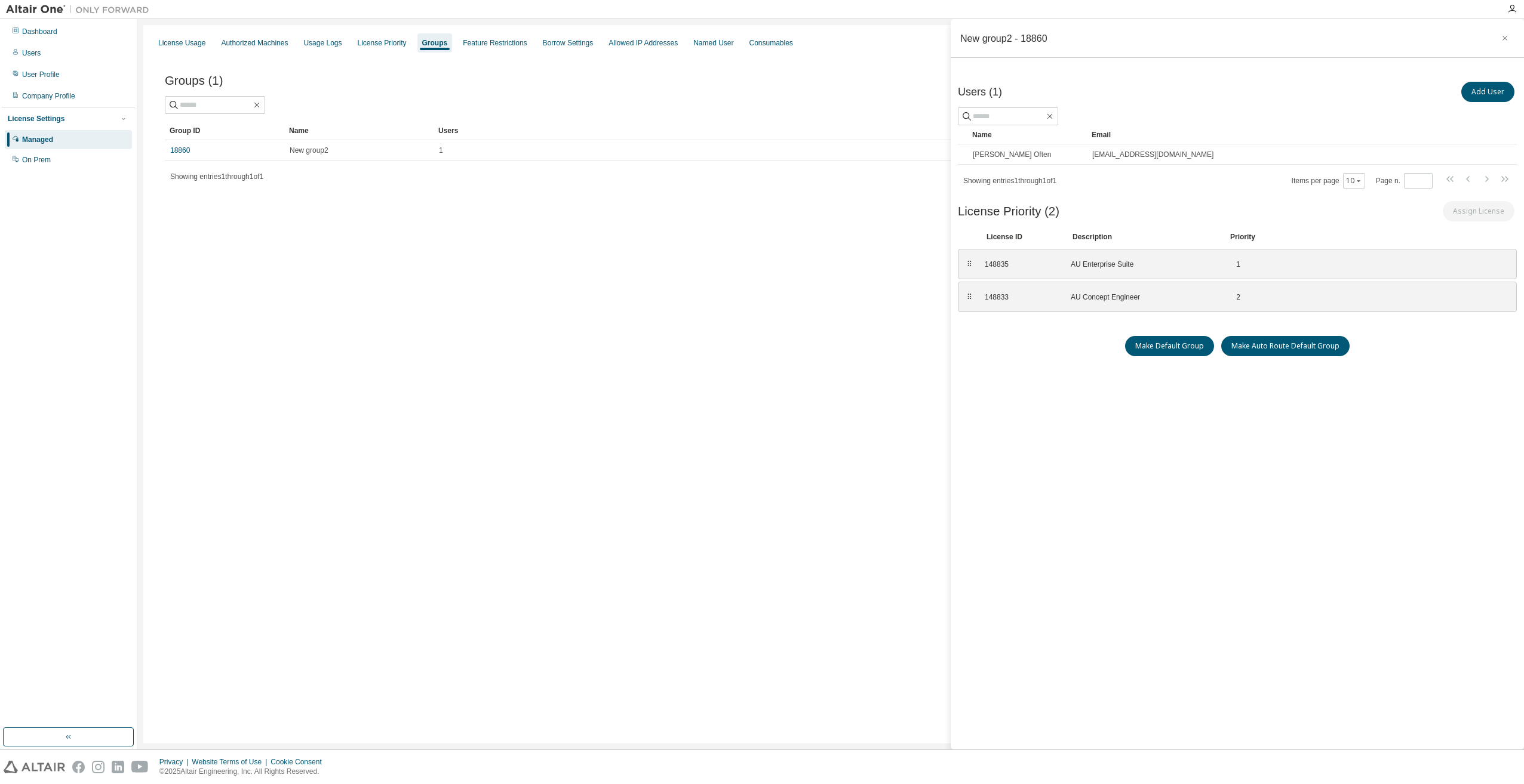
drag, startPoint x: 812, startPoint y: 500, endPoint x: 806, endPoint y: 501, distance: 6.1
click at [806, 501] on div "License Usage Authorized Machines Usage Logs License Priority Groups Feature Re…" at bounding box center [830, 384] width 1375 height 719
click at [1116, 627] on div "Users (1) Add User Clear Load Save Save As Field Operator Value Select filter S…" at bounding box center [1237, 393] width 559 height 627
click at [871, 654] on div "License Usage Authorized Machines Usage Logs License Priority Groups Feature Re…" at bounding box center [830, 384] width 1375 height 719
click at [718, 550] on div "License Usage Authorized Machines Usage Logs License Priority Groups Feature Re…" at bounding box center [830, 384] width 1375 height 719
